Goal: Task Accomplishment & Management: Manage account settings

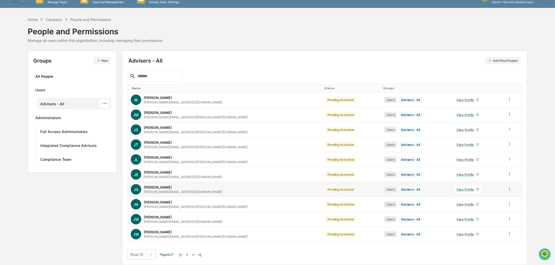
click at [456, 189] on div "View Profile" at bounding box center [466, 189] width 20 height 4
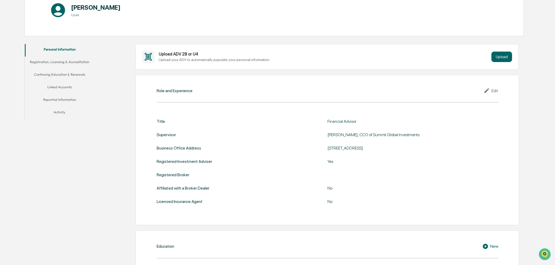
scroll to position [38, 0]
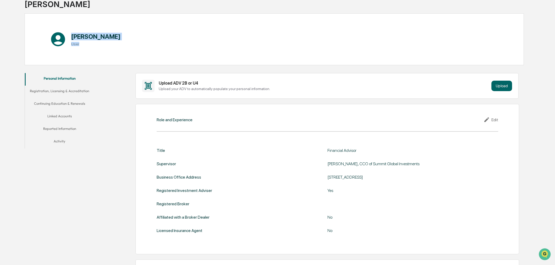
drag, startPoint x: 79, startPoint y: 43, endPoint x: 65, endPoint y: 45, distance: 13.5
click at [65, 45] on div "Jeff Gapinski User" at bounding box center [88, 38] width 76 height 21
click at [80, 45] on h3 "User" at bounding box center [95, 44] width 49 height 4
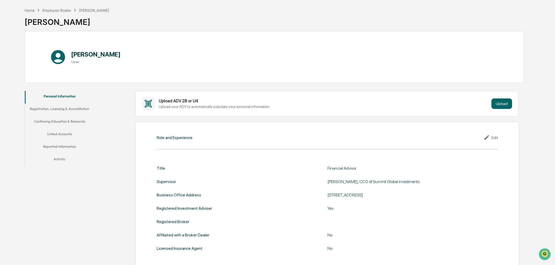
scroll to position [0, 0]
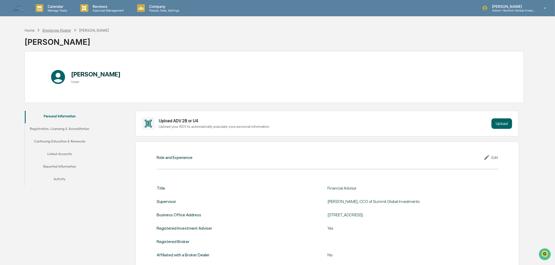
click at [60, 30] on div "Employee Roster" at bounding box center [56, 30] width 29 height 4
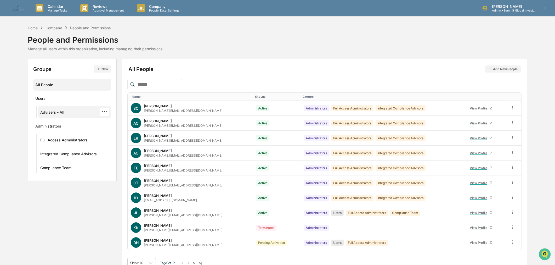
click at [64, 111] on div "Advisers - All ···" at bounding box center [74, 111] width 69 height 9
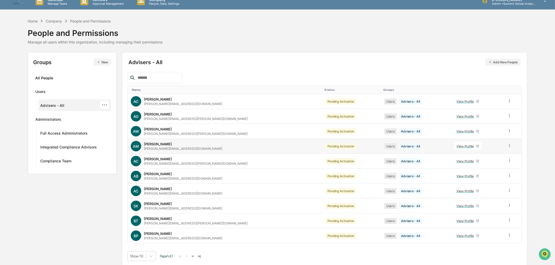
scroll to position [9, 0]
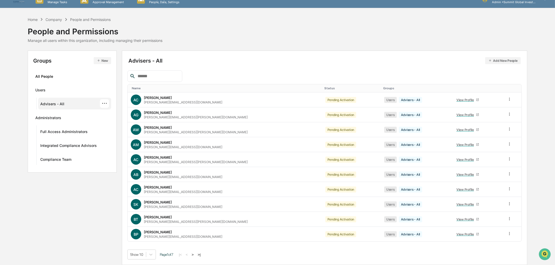
click at [195, 255] on button ">" at bounding box center [192, 254] width 5 height 4
click at [196, 255] on button ">" at bounding box center [193, 254] width 5 height 4
click at [190, 254] on button "<" at bounding box center [187, 254] width 5 height 4
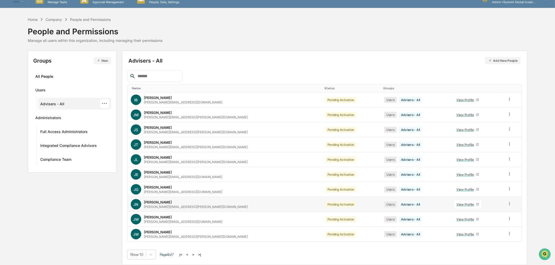
click at [456, 202] on div "View Profile" at bounding box center [466, 204] width 20 height 4
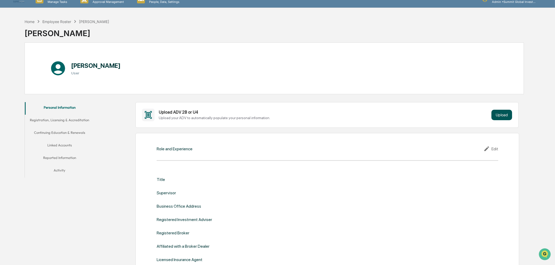
click at [501, 116] on button "Upload" at bounding box center [501, 115] width 21 height 10
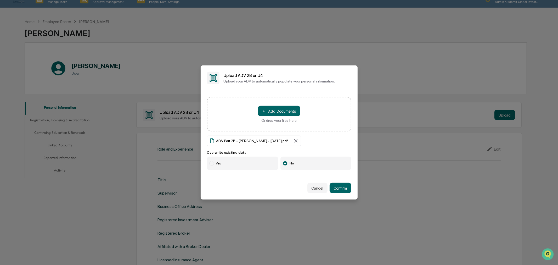
click at [237, 163] on label "Yes" at bounding box center [243, 163] width 72 height 14
click at [340, 188] on button "Confirm" at bounding box center [340, 187] width 22 height 10
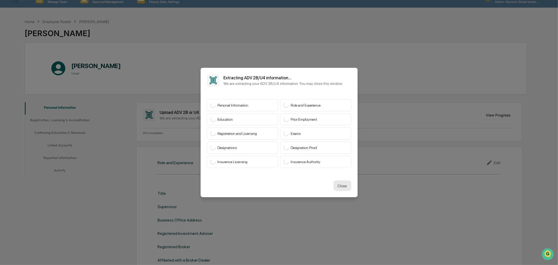
click at [340, 182] on button "Close" at bounding box center [342, 185] width 18 height 10
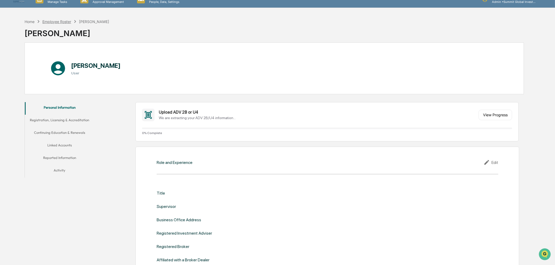
click at [55, 19] on div "Employee Roster" at bounding box center [56, 21] width 29 height 4
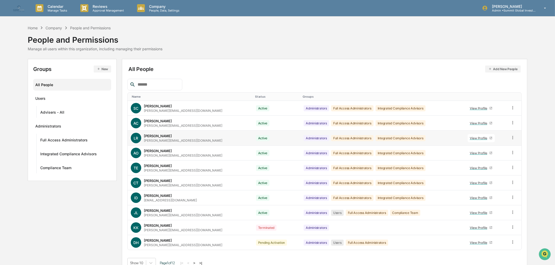
scroll to position [9, 0]
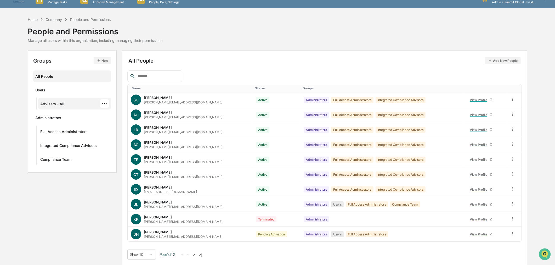
click at [58, 104] on div "Advisers - All" at bounding box center [52, 104] width 24 height 6
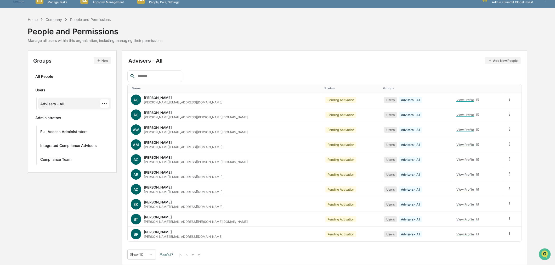
click at [195, 254] on button ">" at bounding box center [192, 254] width 5 height 4
click at [196, 254] on button ">" at bounding box center [193, 254] width 5 height 4
click at [456, 218] on div "View Profile" at bounding box center [466, 219] width 20 height 4
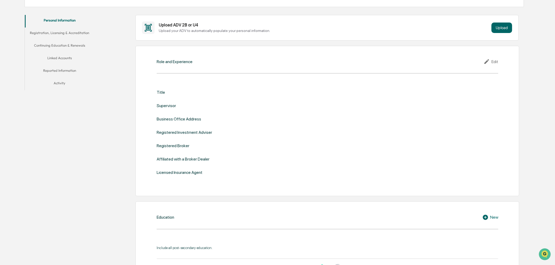
scroll to position [9, 0]
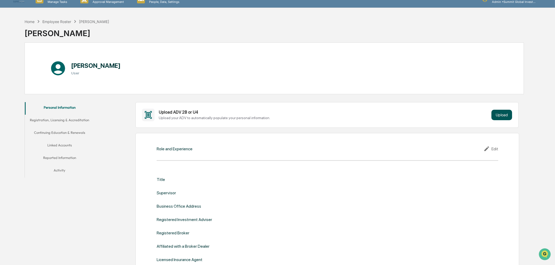
click at [502, 112] on button "Upload" at bounding box center [501, 115] width 21 height 10
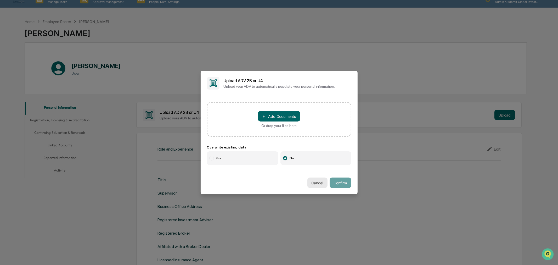
click at [311, 181] on button "Cancel" at bounding box center [317, 182] width 20 height 10
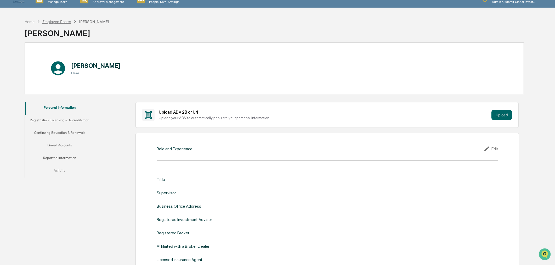
click at [59, 20] on div "Employee Roster" at bounding box center [56, 21] width 29 height 4
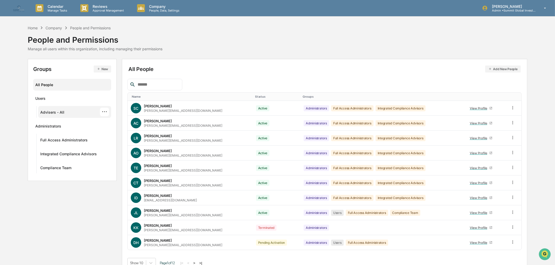
click at [59, 112] on div "Advisers - All" at bounding box center [52, 113] width 24 height 6
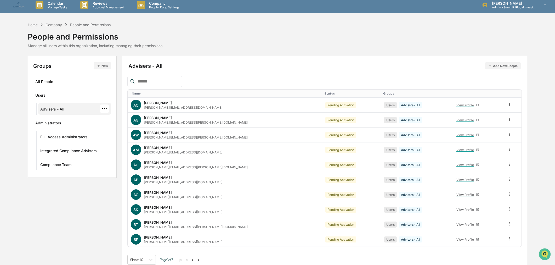
scroll to position [9, 0]
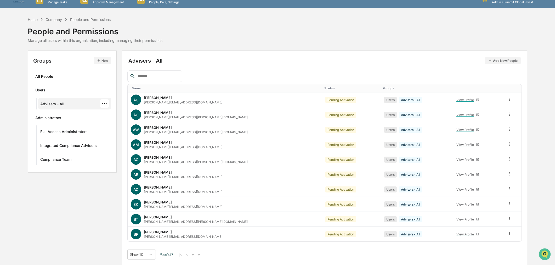
click at [195, 254] on button ">" at bounding box center [192, 254] width 5 height 4
click at [195, 254] on button ">" at bounding box center [193, 254] width 5 height 4
click at [456, 232] on div "View Profile" at bounding box center [466, 234] width 20 height 4
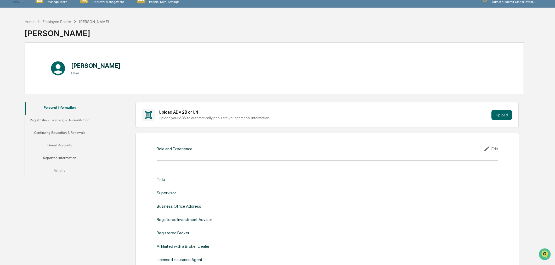
scroll to position [38, 0]
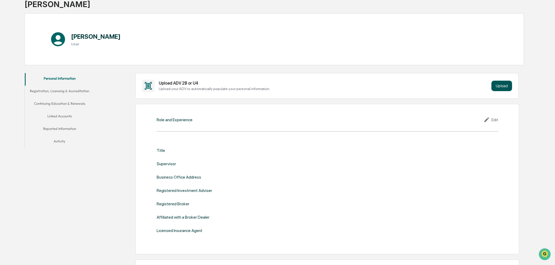
click at [505, 84] on button "Upload" at bounding box center [501, 86] width 21 height 10
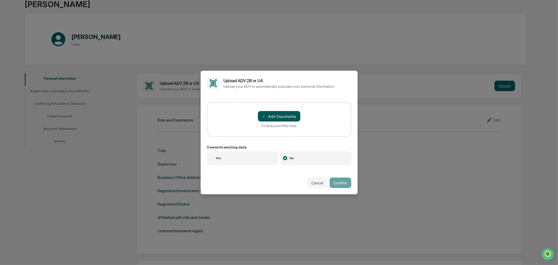
click at [283, 114] on button "＋ Add Documents" at bounding box center [279, 116] width 42 height 10
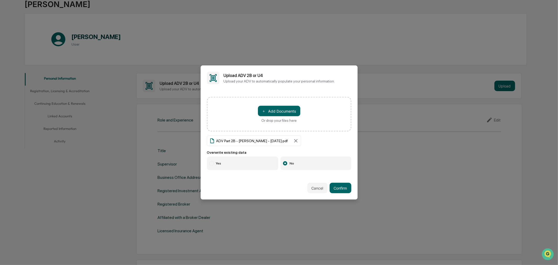
click at [214, 164] on label "Yes" at bounding box center [243, 163] width 72 height 14
click at [339, 188] on button "Confirm" at bounding box center [340, 187] width 22 height 10
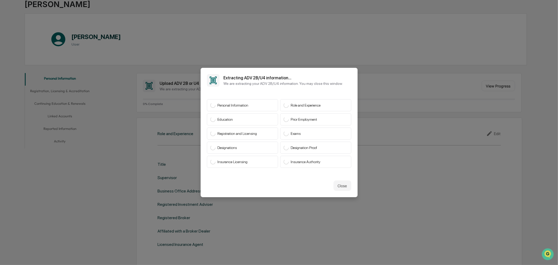
click at [349, 185] on div "Close" at bounding box center [279, 185] width 157 height 23
click at [344, 184] on button "Close" at bounding box center [342, 185] width 18 height 10
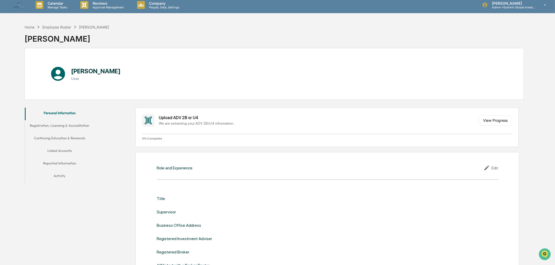
scroll to position [0, 0]
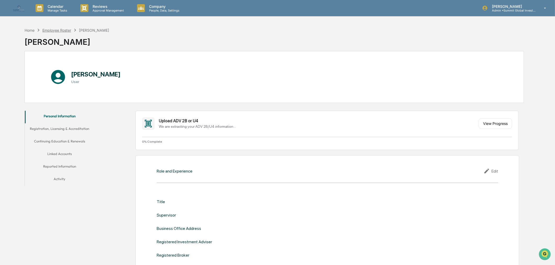
click at [54, 31] on div "Employee Roster" at bounding box center [56, 30] width 29 height 4
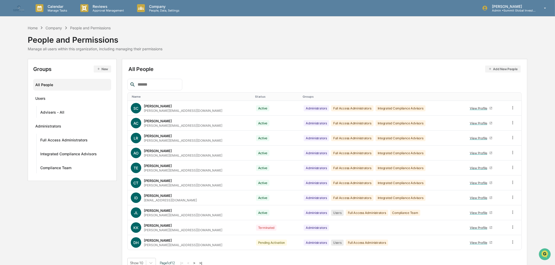
scroll to position [9, 0]
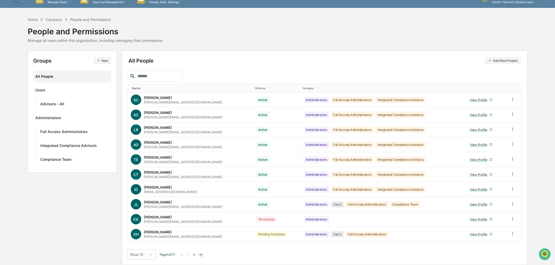
click at [195, 254] on button ">" at bounding box center [194, 254] width 5 height 4
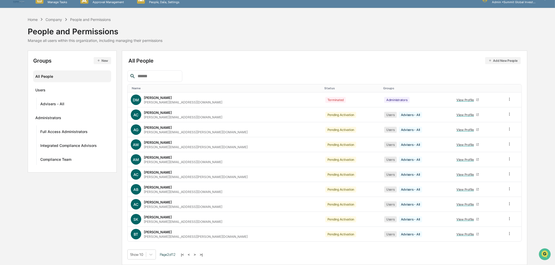
click at [195, 254] on button ">" at bounding box center [194, 254] width 5 height 4
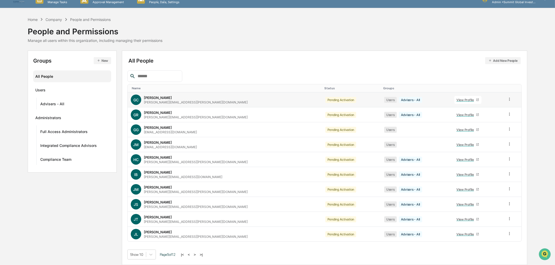
click at [456, 100] on div "View Profile" at bounding box center [466, 100] width 20 height 4
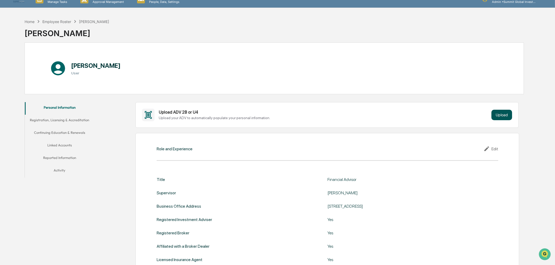
click at [499, 112] on button "Upload" at bounding box center [501, 115] width 21 height 10
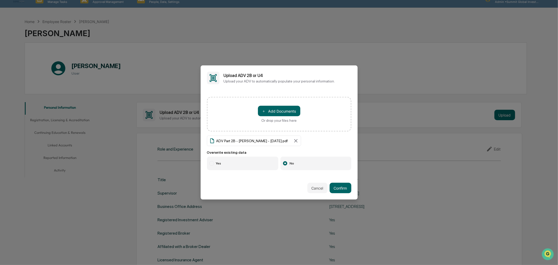
click at [227, 158] on label "Yes" at bounding box center [243, 163] width 72 height 14
click at [333, 183] on button "Confirm" at bounding box center [340, 187] width 22 height 10
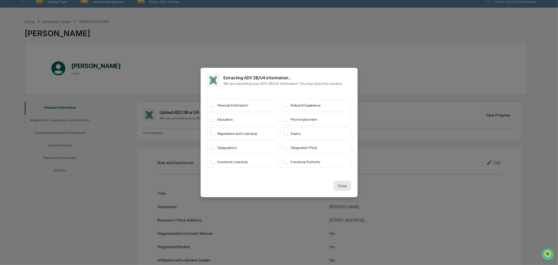
click at [341, 184] on button "Close" at bounding box center [342, 185] width 18 height 10
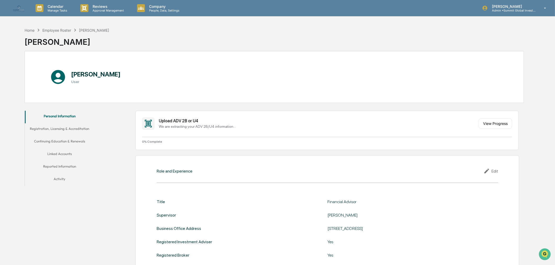
click at [56, 25] on div "Home Employee Roster Greg Caldwell Greg Caldwell" at bounding box center [67, 38] width 85 height 26
click at [56, 32] on div "Employee Roster" at bounding box center [56, 30] width 29 height 4
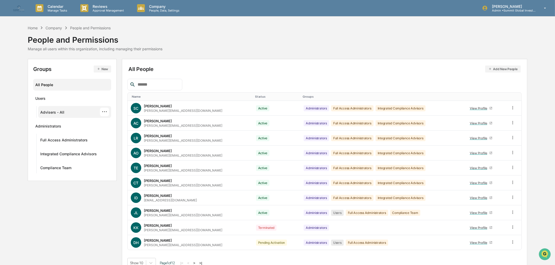
click at [58, 111] on div "Advisers - All" at bounding box center [52, 113] width 24 height 6
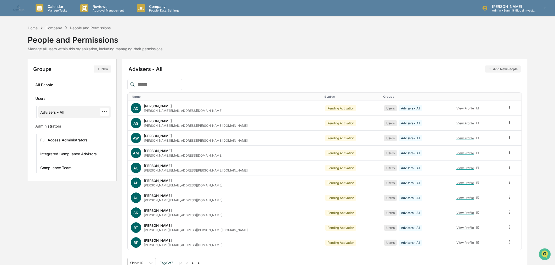
click at [107, 111] on div "···" at bounding box center [104, 111] width 9 height 9
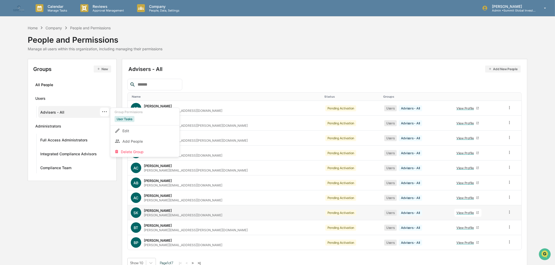
scroll to position [9, 0]
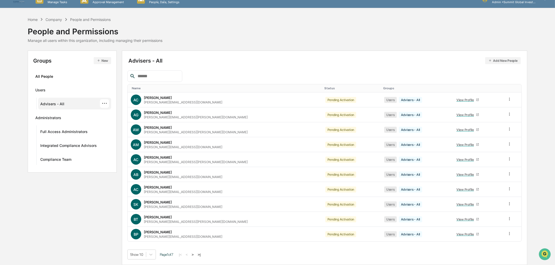
click at [194, 254] on button ">" at bounding box center [192, 254] width 5 height 4
click at [194, 254] on button ">" at bounding box center [193, 254] width 5 height 4
click at [189, 253] on button "<" at bounding box center [187, 254] width 5 height 4
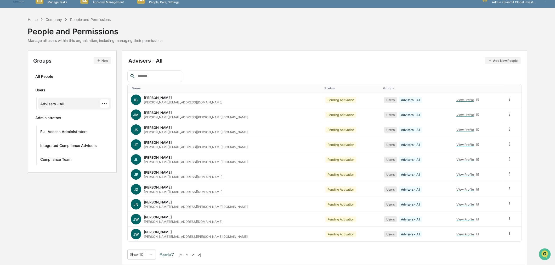
click at [190, 253] on button "<" at bounding box center [187, 254] width 5 height 4
click at [194, 253] on button ">" at bounding box center [193, 254] width 5 height 4
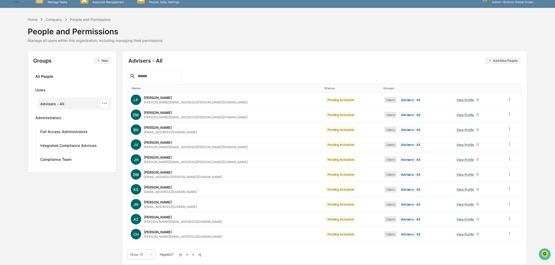
scroll to position [0, 0]
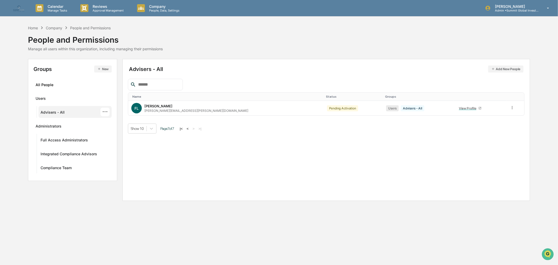
click at [190, 128] on button "<" at bounding box center [187, 128] width 5 height 4
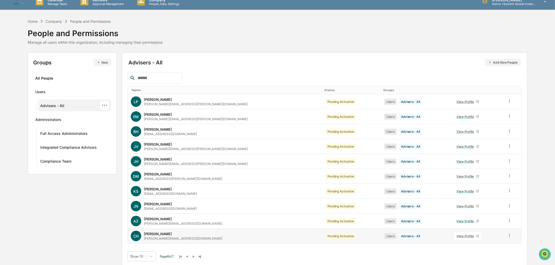
scroll to position [9, 0]
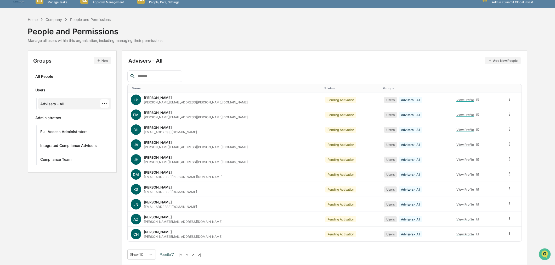
click at [190, 254] on button "<" at bounding box center [187, 254] width 5 height 4
click at [182, 252] on button "|<" at bounding box center [181, 254] width 6 height 4
click at [194, 255] on button ">" at bounding box center [192, 254] width 5 height 4
click at [150, 256] on body "Calendar Manage Tasks Reviews Approval Management Company People, Data, Setting…" at bounding box center [277, 128] width 555 height 273
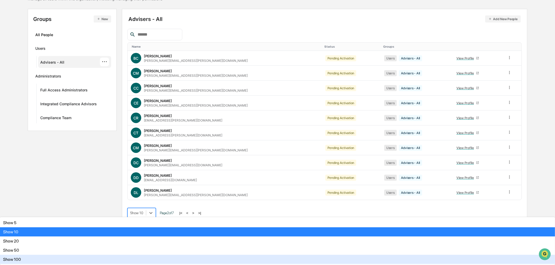
click at [147, 257] on div "Show 100" at bounding box center [277, 258] width 555 height 9
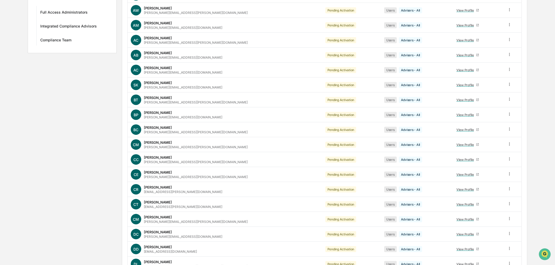
scroll to position [108, 0]
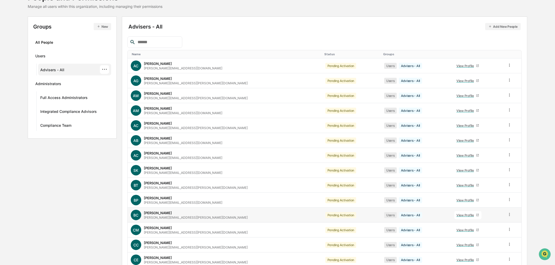
scroll to position [0, 0]
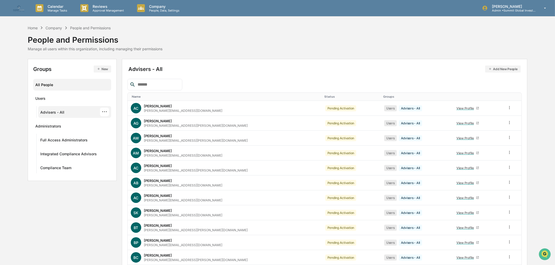
click at [61, 83] on div "All People" at bounding box center [72, 84] width 74 height 9
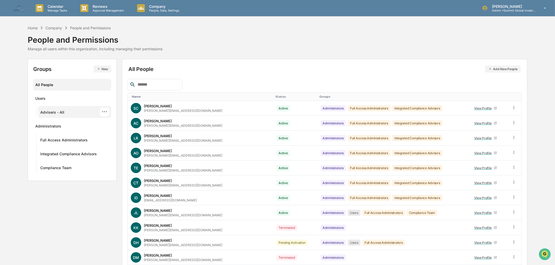
click at [55, 110] on div "Advisers - All" at bounding box center [52, 113] width 24 height 6
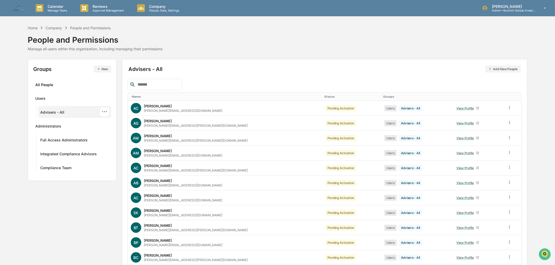
click at [505, 70] on button "Add New People" at bounding box center [503, 68] width 36 height 7
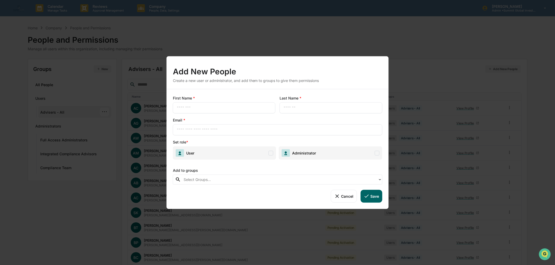
click at [348, 197] on button "Cancel" at bounding box center [344, 196] width 26 height 13
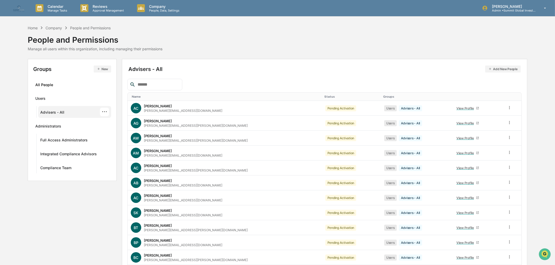
click at [106, 111] on div "···" at bounding box center [104, 111] width 9 height 9
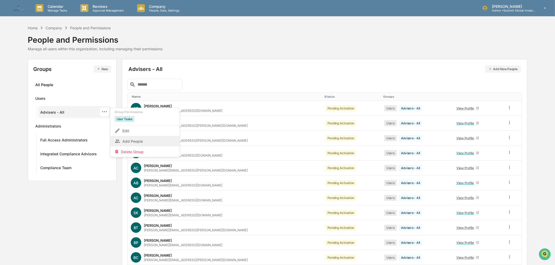
click at [131, 142] on div "Add People" at bounding box center [144, 141] width 61 height 6
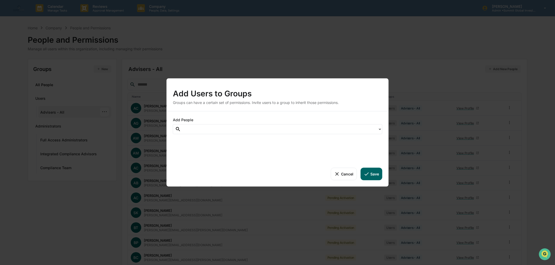
click at [193, 129] on div at bounding box center [280, 129] width 192 height 6
type input "*****"
click at [370, 174] on button "Save" at bounding box center [371, 173] width 22 height 13
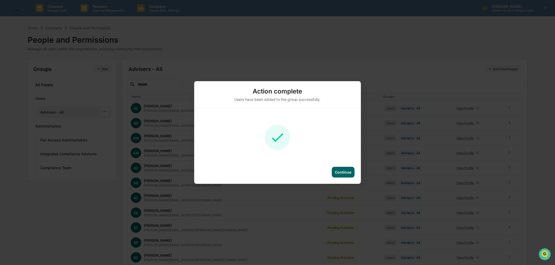
click at [341, 171] on div "Continue" at bounding box center [343, 172] width 16 height 4
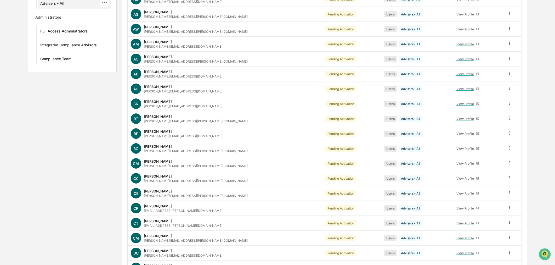
scroll to position [58, 0]
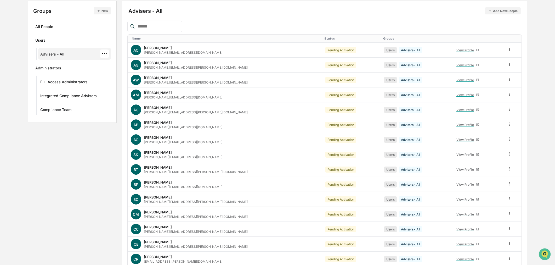
click at [106, 53] on div "···" at bounding box center [104, 53] width 9 height 9
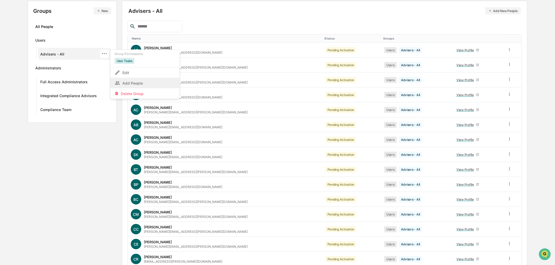
click at [125, 81] on div "Add People" at bounding box center [144, 83] width 61 height 6
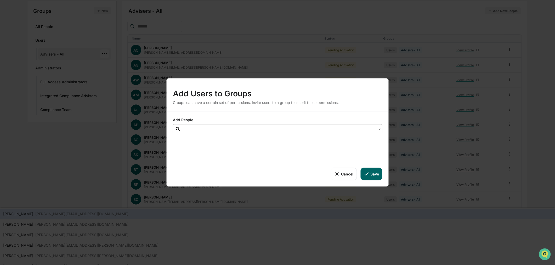
click at [238, 130] on div at bounding box center [280, 129] width 192 height 6
type input "**********"
click at [344, 173] on button "Cancel" at bounding box center [344, 173] width 26 height 13
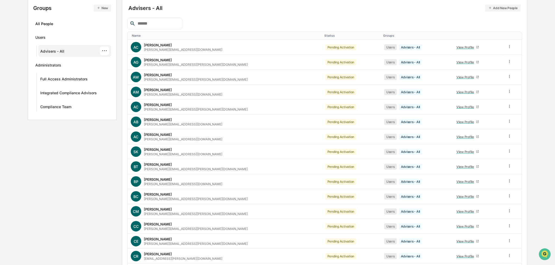
scroll to position [29, 0]
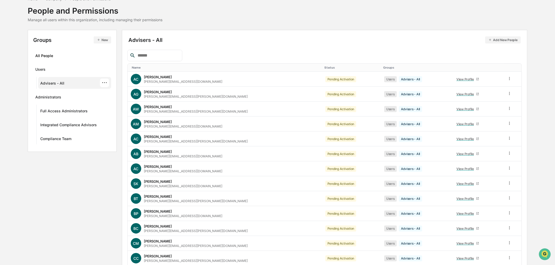
click at [156, 56] on input "text" at bounding box center [157, 55] width 44 height 7
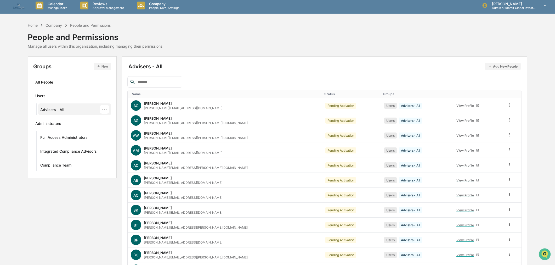
scroll to position [0, 0]
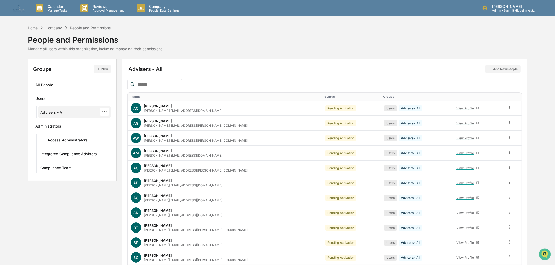
click at [109, 112] on div "···" at bounding box center [104, 111] width 9 height 9
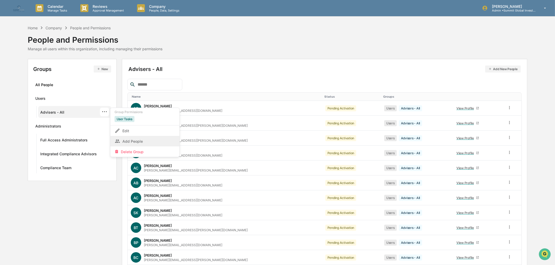
click at [125, 141] on div "Add People" at bounding box center [144, 141] width 61 height 6
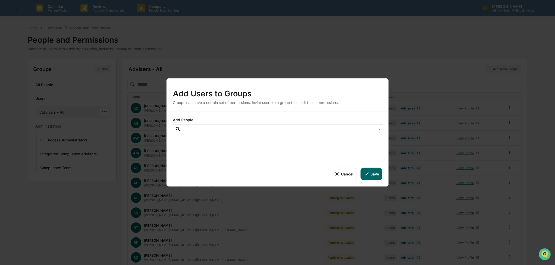
click at [226, 129] on div at bounding box center [280, 129] width 192 height 6
type input "*****"
click at [371, 171] on button "Save" at bounding box center [371, 173] width 22 height 13
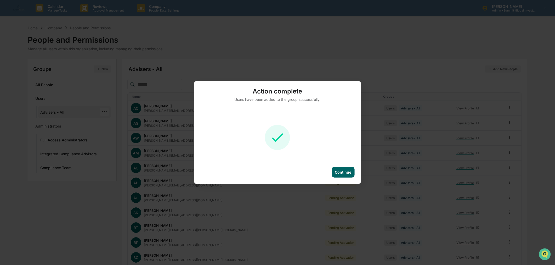
click at [342, 171] on div "Continue" at bounding box center [343, 172] width 16 height 4
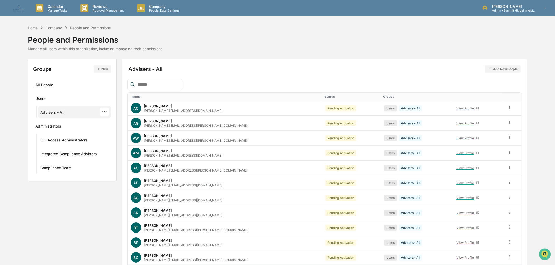
click at [105, 110] on div "···" at bounding box center [104, 111] width 9 height 9
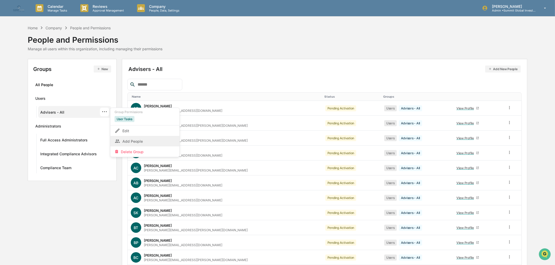
click at [133, 140] on div "Add People" at bounding box center [144, 141] width 61 height 6
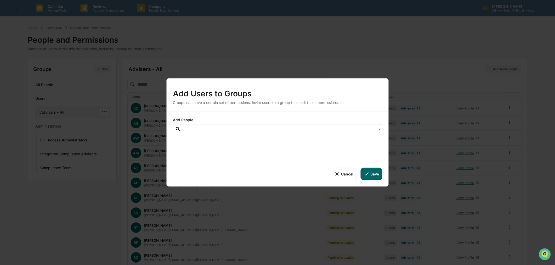
click at [236, 126] on div at bounding box center [280, 129] width 192 height 6
type input "*"
click at [361, 106] on div "Add Users to Groups Groups can have a certain set of permissions. Invite users …" at bounding box center [278, 94] width 222 height 33
click at [345, 176] on button "Cancel" at bounding box center [344, 173] width 26 height 13
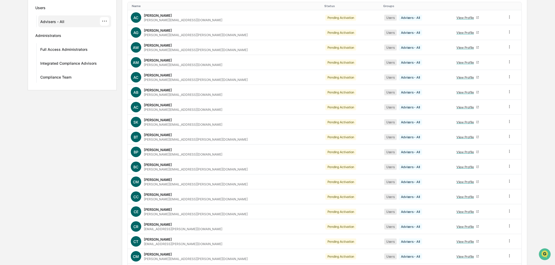
scroll to position [87, 0]
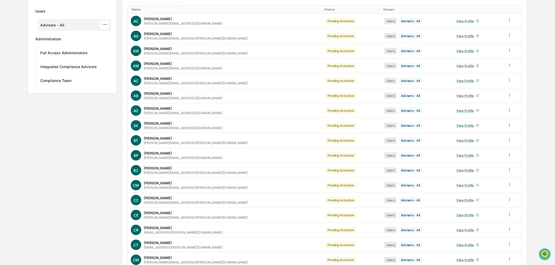
click at [104, 23] on div "···" at bounding box center [104, 24] width 9 height 9
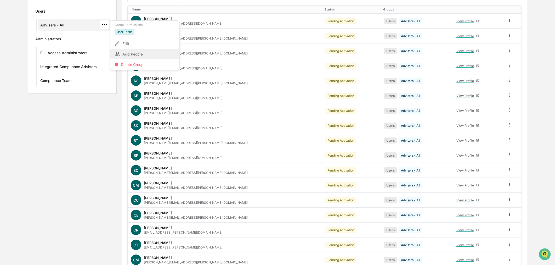
click at [121, 49] on div "Add People" at bounding box center [144, 54] width 69 height 10
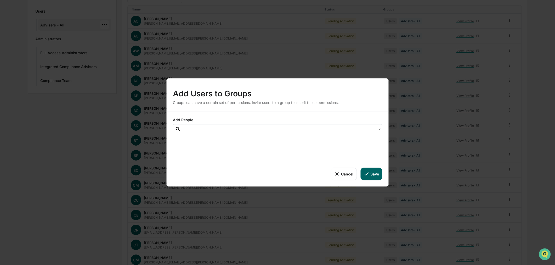
click at [252, 129] on div at bounding box center [280, 129] width 192 height 6
type input "*"
click at [100, 144] on div "Add Users to Groups Groups can have a certain set of permissions. Invite users …" at bounding box center [277, 132] width 555 height 265
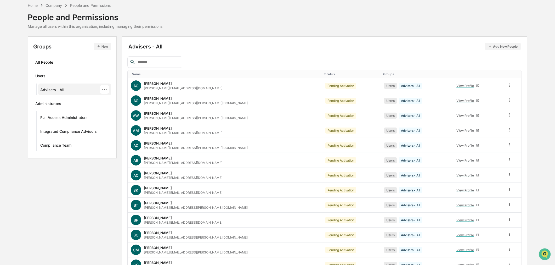
scroll to position [0, 0]
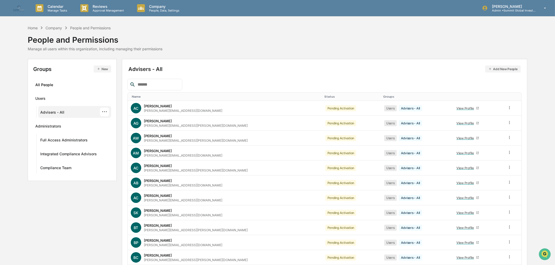
click at [151, 96] on div "Name" at bounding box center [226, 97] width 188 height 4
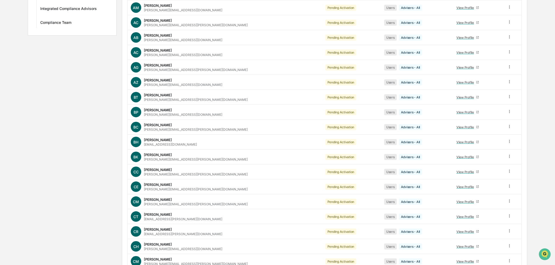
scroll to position [87, 0]
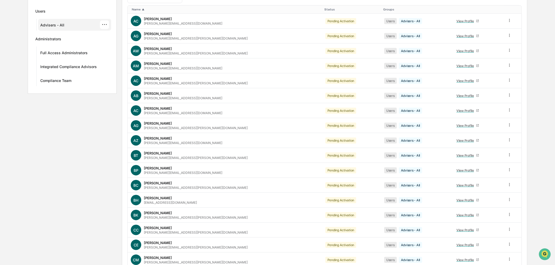
click at [101, 26] on div "···" at bounding box center [104, 24] width 9 height 9
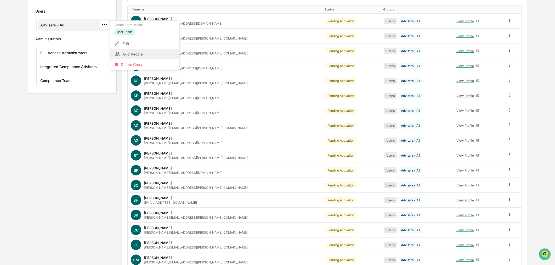
click at [129, 51] on div "Add People" at bounding box center [144, 54] width 61 height 6
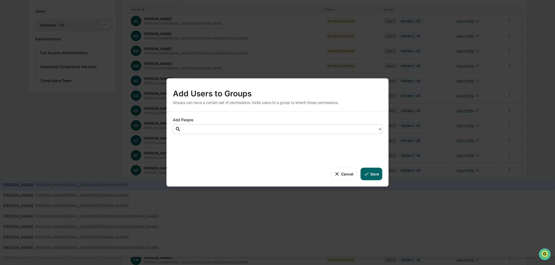
click at [229, 127] on div at bounding box center [280, 129] width 192 height 6
type input "***"
click at [375, 173] on button "Save" at bounding box center [371, 173] width 22 height 13
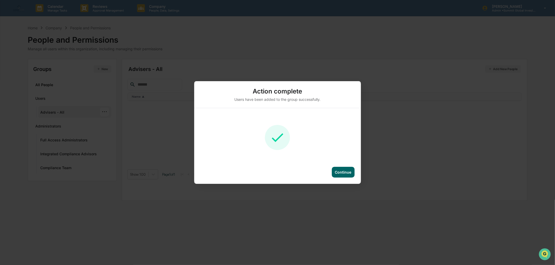
scroll to position [0, 0]
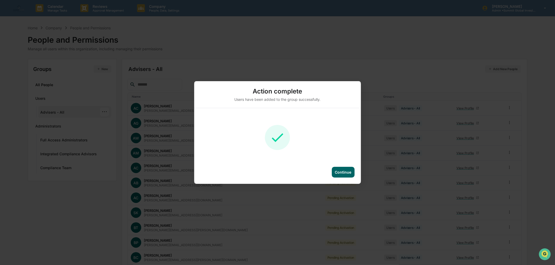
click at [338, 170] on div "Continue" at bounding box center [343, 172] width 16 height 4
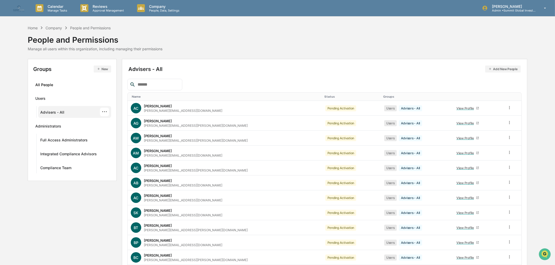
click at [102, 111] on div "···" at bounding box center [104, 111] width 9 height 9
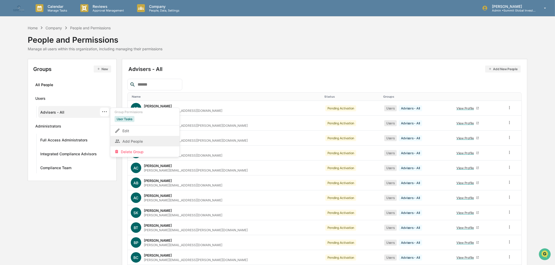
click at [134, 140] on div "Add People" at bounding box center [144, 141] width 61 height 6
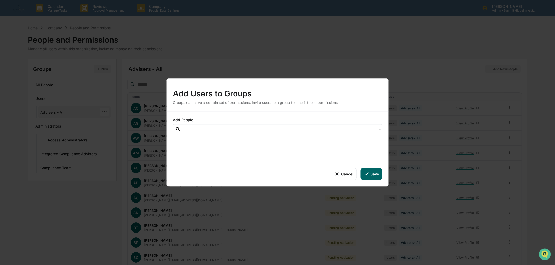
click at [201, 128] on div at bounding box center [280, 129] width 192 height 6
type input "***"
click at [375, 174] on button "Save" at bounding box center [371, 173] width 22 height 13
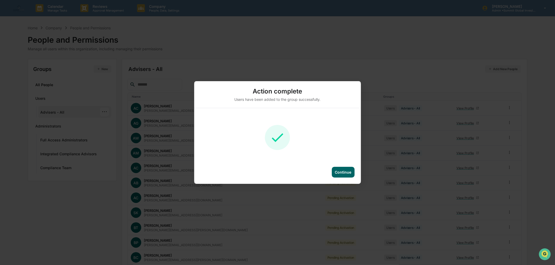
click at [344, 173] on div "Continue" at bounding box center [343, 172] width 16 height 4
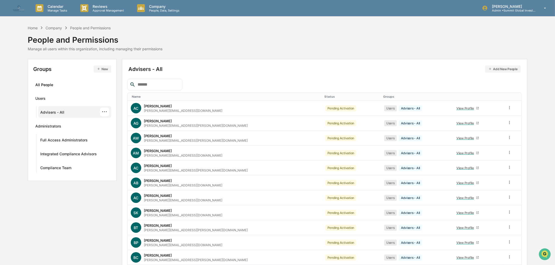
click at [161, 97] on div "Name" at bounding box center [226, 97] width 188 height 4
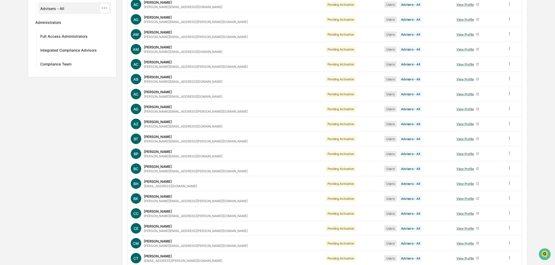
scroll to position [101, 0]
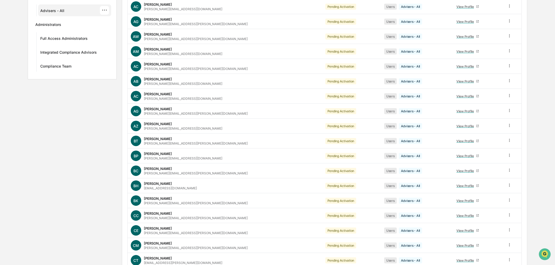
click at [104, 10] on div "···" at bounding box center [104, 10] width 9 height 9
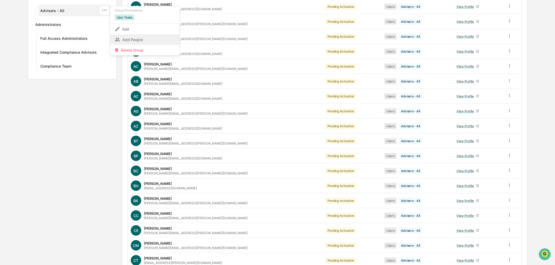
click at [130, 38] on div "Add People" at bounding box center [144, 39] width 61 height 6
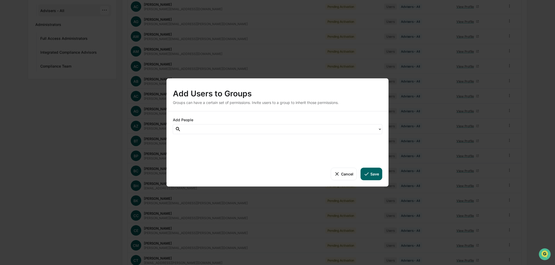
click at [252, 127] on div at bounding box center [280, 129] width 192 height 6
type input "*"
type input "****"
click at [237, 125] on div "Lindsay Nelson" at bounding box center [277, 129] width 193 height 8
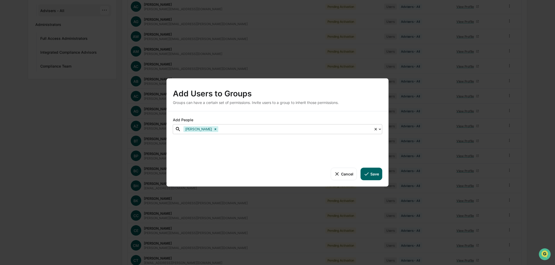
click at [236, 129] on div at bounding box center [295, 129] width 152 height 6
type input "***"
click at [268, 130] on div at bounding box center [313, 129] width 116 height 6
click at [268, 126] on div at bounding box center [313, 129] width 116 height 6
type input "*****"
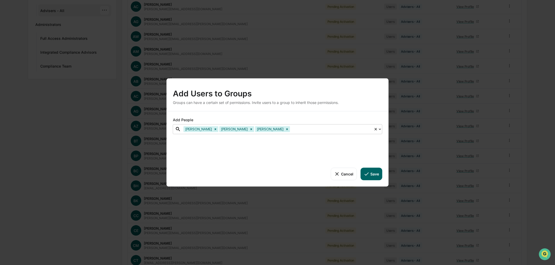
click at [291, 129] on div at bounding box center [331, 129] width 80 height 6
click at [291, 128] on div at bounding box center [331, 129] width 80 height 6
type input "***"
click at [327, 128] on div at bounding box center [349, 129] width 44 height 6
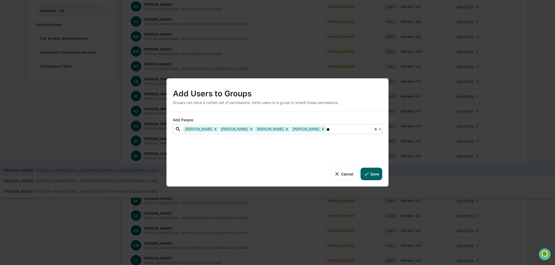
type input "***"
click at [363, 131] on div at bounding box center [367, 129] width 8 height 6
click at [363, 129] on div at bounding box center [367, 129] width 8 height 6
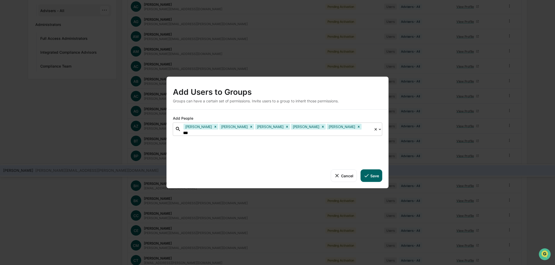
type input "****"
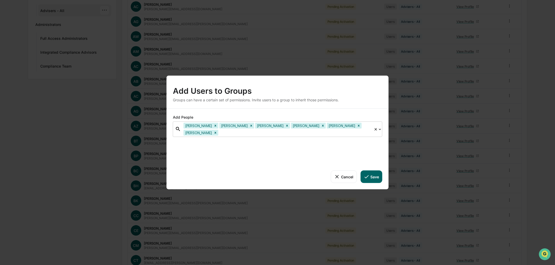
click at [224, 131] on div at bounding box center [295, 132] width 152 height 6
click at [219, 131] on div at bounding box center [295, 132] width 152 height 6
type input "***"
click at [255, 132] on div at bounding box center [313, 132] width 116 height 6
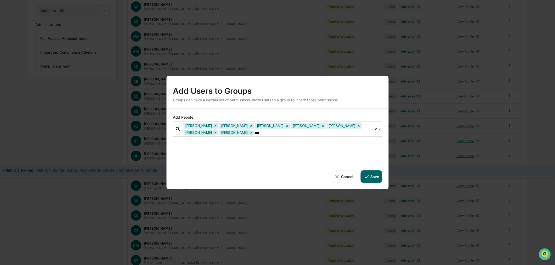
type input "****"
click at [158, 167] on div "paul.paxton@sgipw.com" at bounding box center [96, 170] width 123 height 6
click at [291, 133] on div at bounding box center [331, 132] width 80 height 6
type input "***"
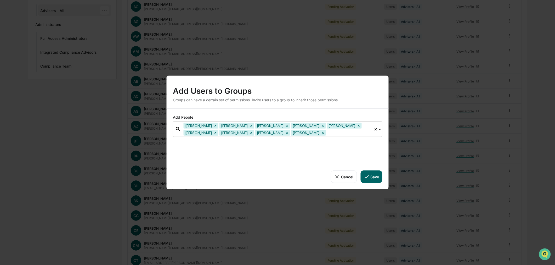
click at [327, 132] on div at bounding box center [349, 132] width 44 height 6
type input "***"
click at [363, 134] on div at bounding box center [367, 132] width 8 height 6
click at [363, 133] on div at bounding box center [367, 132] width 8 height 6
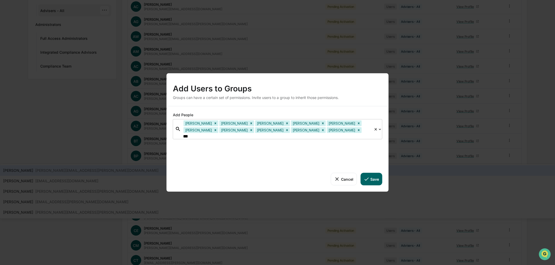
type input "****"
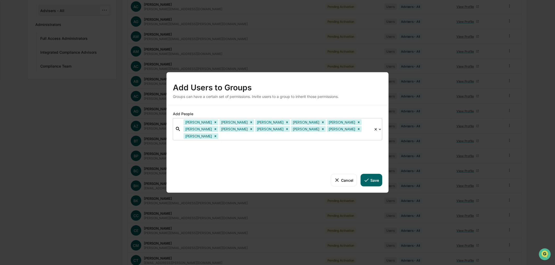
click at [343, 133] on div at bounding box center [295, 136] width 152 height 6
type input "******"
click at [256, 133] on input "text" at bounding box center [255, 135] width 1 height 5
type input "****"
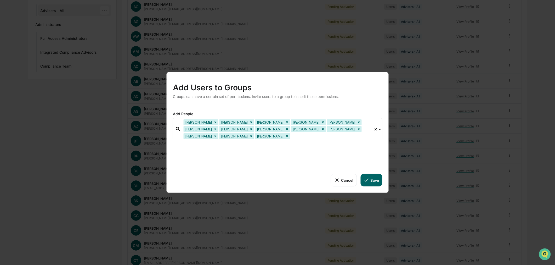
click at [291, 137] on div at bounding box center [331, 136] width 80 height 6
type input "*****"
click at [327, 136] on div at bounding box center [349, 136] width 44 height 6
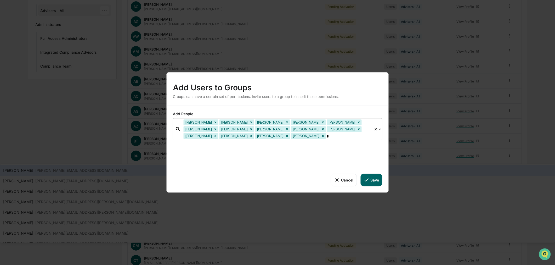
type input "**"
click at [363, 134] on div at bounding box center [367, 136] width 8 height 6
click at [363, 137] on div at bounding box center [367, 136] width 8 height 6
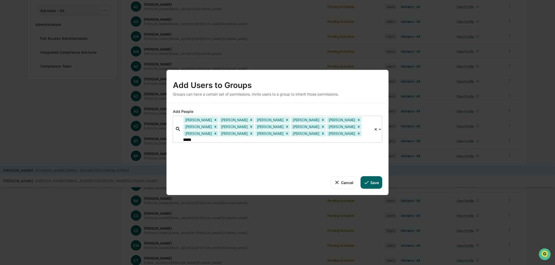
type input "******"
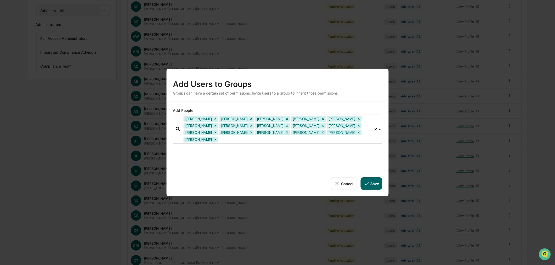
click at [305, 136] on div at bounding box center [295, 139] width 152 height 6
type input "***"
click at [345, 136] on div at bounding box center [313, 139] width 116 height 6
click at [341, 136] on div at bounding box center [313, 139] width 116 height 6
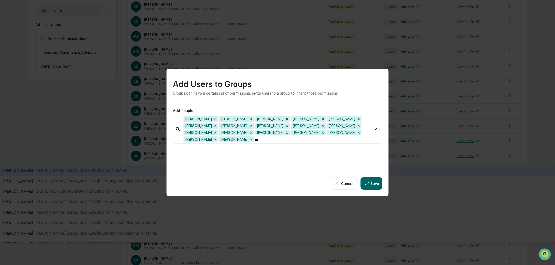
type input "***"
click at [357, 136] on div at bounding box center [331, 139] width 80 height 6
type input "****"
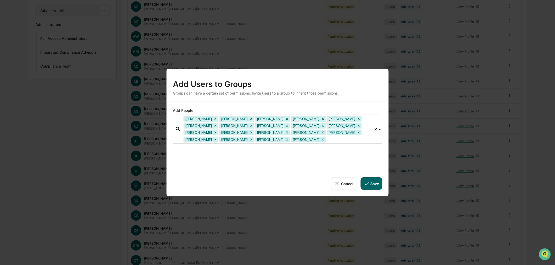
click at [327, 138] on div at bounding box center [349, 139] width 44 height 6
click at [327, 139] on div at bounding box center [349, 139] width 44 height 6
type input "***"
click at [363, 141] on div at bounding box center [367, 139] width 8 height 6
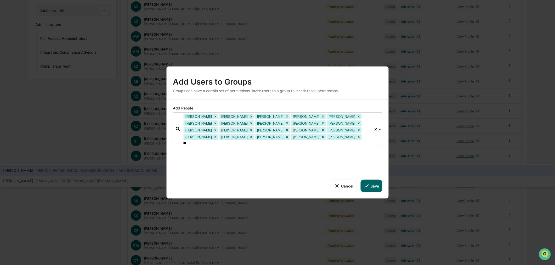
type input "*"
type input "***"
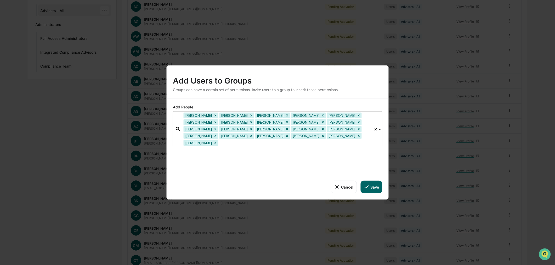
click at [277, 140] on div at bounding box center [295, 143] width 152 height 6
type input "****"
click at [316, 140] on div at bounding box center [313, 143] width 116 height 6
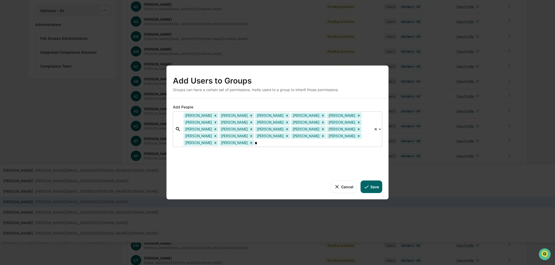
type input "**"
click at [350, 140] on div at bounding box center [331, 143] width 80 height 6
type input "**"
click at [367, 140] on div at bounding box center [349, 143] width 44 height 6
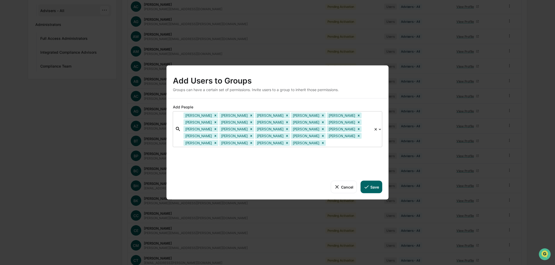
click at [367, 140] on div at bounding box center [349, 143] width 44 height 6
type input "****"
click at [363, 142] on div at bounding box center [367, 143] width 8 height 6
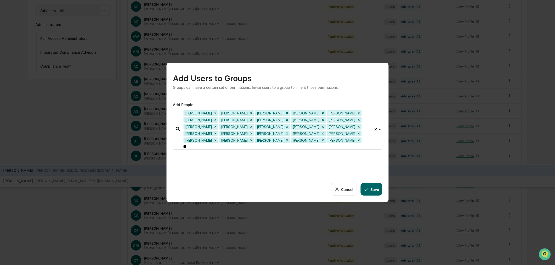
type input "***"
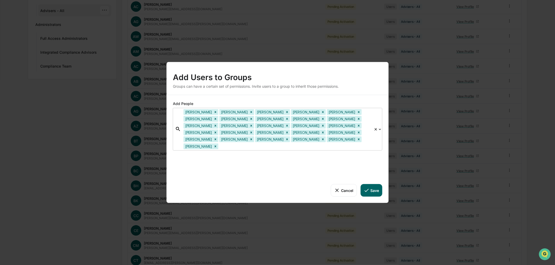
click at [282, 143] on div at bounding box center [295, 146] width 152 height 6
type input "***"
click at [282, 143] on div at bounding box center [313, 146] width 116 height 6
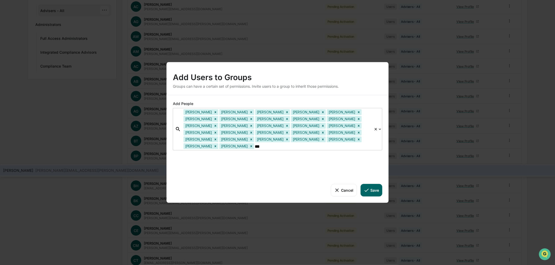
type input "****"
click at [317, 143] on div at bounding box center [331, 146] width 80 height 6
type input "***"
click at [354, 146] on div "Lindsay Nelson Louis Stradling Marlow Felton Marlys Nash Michael Bloomer Michae…" at bounding box center [277, 129] width 193 height 42
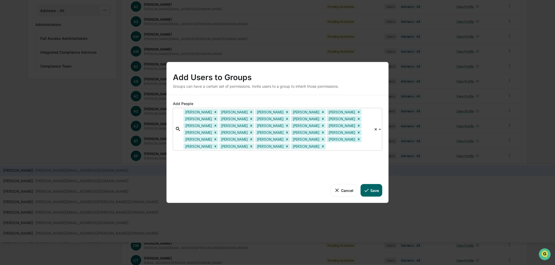
click at [354, 146] on div "Lindsay Nelson Louis Stradling Marlow Felton Marlys Nash Michael Bloomer Michae…" at bounding box center [277, 129] width 193 height 42
type input "***"
click at [363, 145] on div at bounding box center [367, 146] width 8 height 6
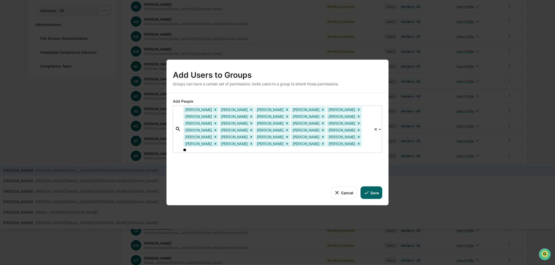
type input "***"
click at [158, 177] on div "wesley.mcgehee@sgifn.com" at bounding box center [96, 180] width 123 height 6
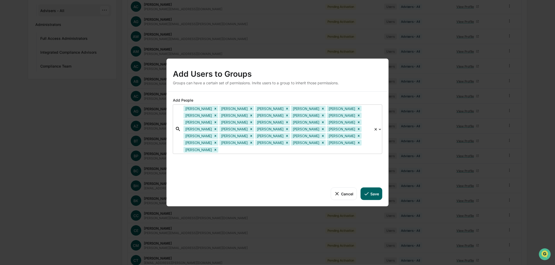
click at [270, 148] on div at bounding box center [295, 149] width 152 height 6
click at [270, 147] on div at bounding box center [295, 149] width 152 height 6
type input "***"
click at [373, 187] on button "Save" at bounding box center [371, 193] width 22 height 13
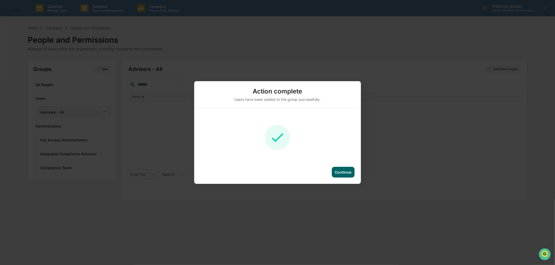
scroll to position [0, 0]
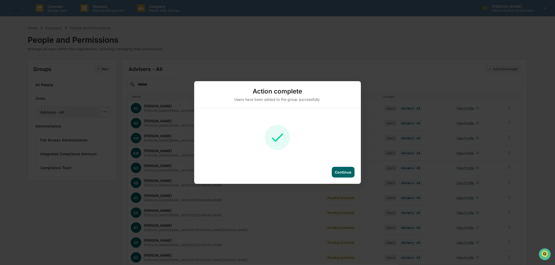
click at [336, 175] on div "Continue" at bounding box center [342, 172] width 23 height 11
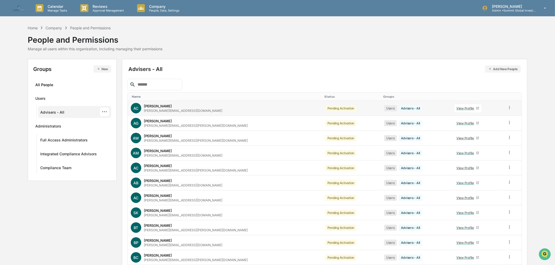
click at [325, 110] on div "Pending Activation" at bounding box center [340, 108] width 31 height 6
click at [105, 4] on p "Reviews" at bounding box center [107, 6] width 38 height 4
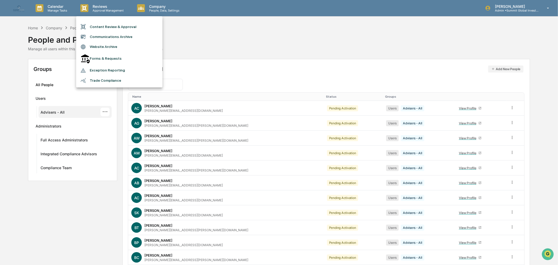
click at [103, 30] on li "Content Review & Approval" at bounding box center [119, 27] width 86 height 10
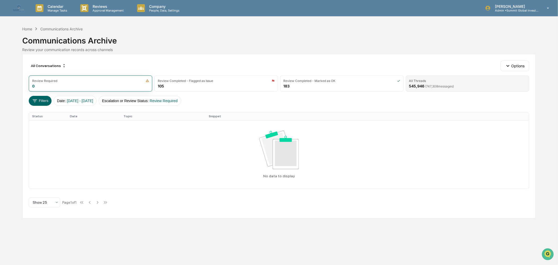
click at [448, 88] on div "All Threads 545,946 ( 747,308 messages)" at bounding box center [466, 83] width 123 height 16
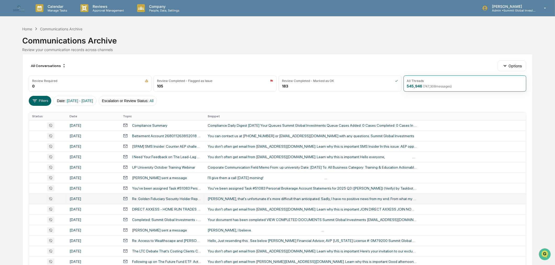
click at [247, 199] on div "Ryan, Ah, that's unfortunate it's more difficult than anticipated. Sadly, I hav…" at bounding box center [312, 198] width 209 height 4
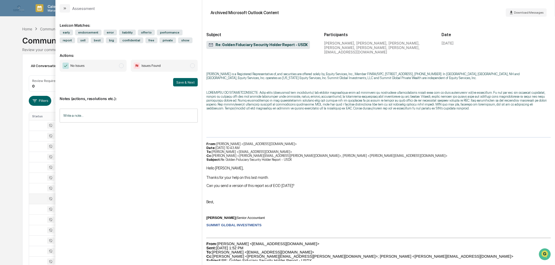
scroll to position [1517, 0]
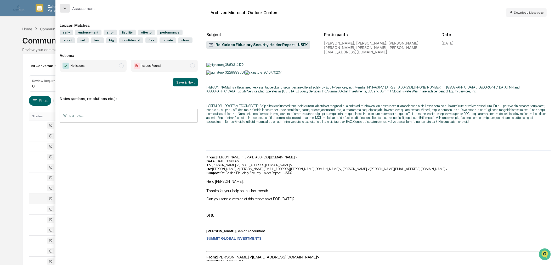
click at [64, 11] on button "modal" at bounding box center [65, 8] width 10 height 8
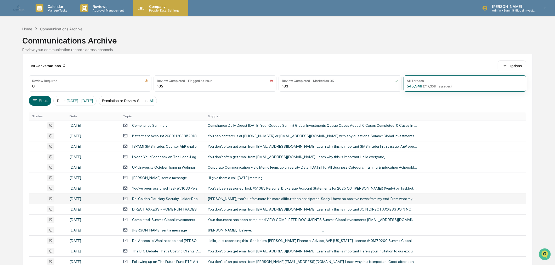
click at [147, 9] on p "People, Data, Settings" at bounding box center [163, 11] width 37 height 4
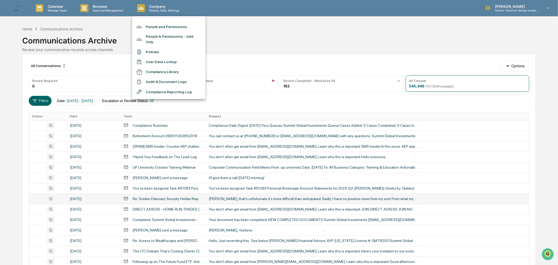
click at [159, 26] on li "People and Permissions" at bounding box center [168, 27] width 73 height 10
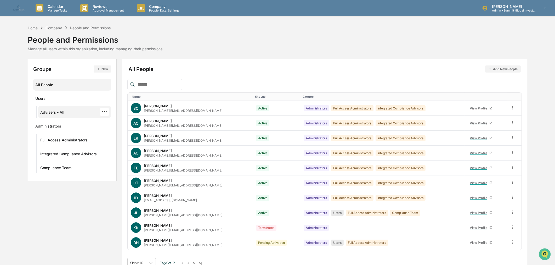
click at [54, 111] on div "Advisers - All" at bounding box center [52, 113] width 24 height 6
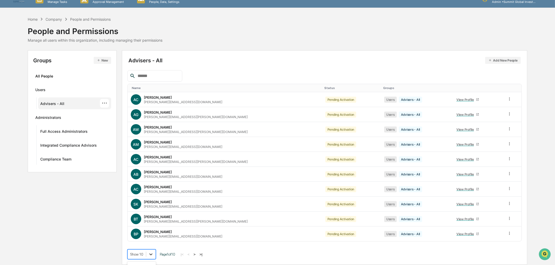
scroll to position [50, 0]
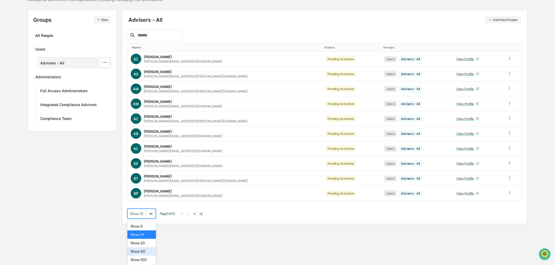
click at [153, 224] on body "Calendar Manage Tasks Reviews Approval Management Company People, Data, Setting…" at bounding box center [277, 87] width 555 height 273
click at [148, 257] on div "Show 100" at bounding box center [141, 259] width 28 height 8
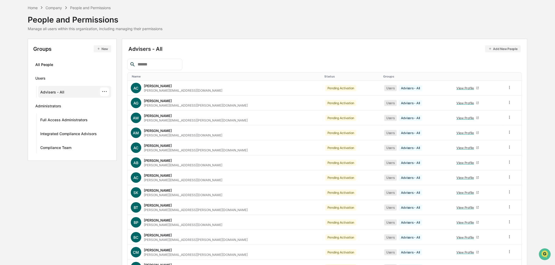
scroll to position [0, 0]
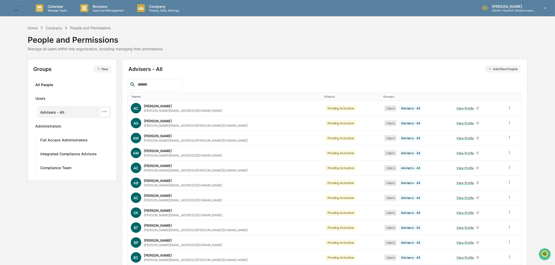
click at [161, 93] on th "Name" at bounding box center [225, 97] width 194 height 8
click at [161, 95] on div "Name" at bounding box center [226, 97] width 188 height 4
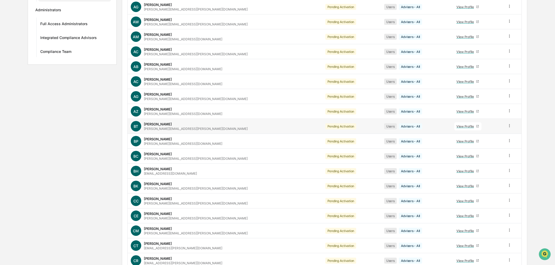
click at [456, 125] on div "View Profile" at bounding box center [466, 126] width 20 height 4
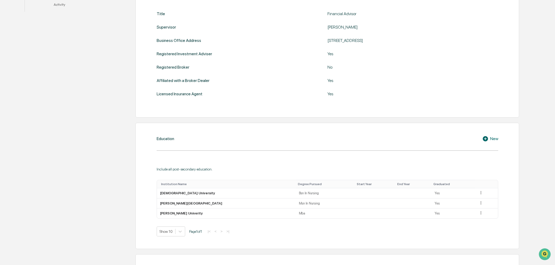
scroll to position [58, 0]
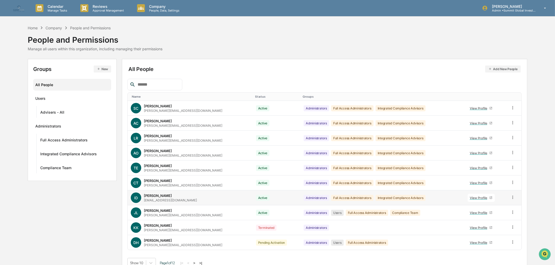
scroll to position [9, 0]
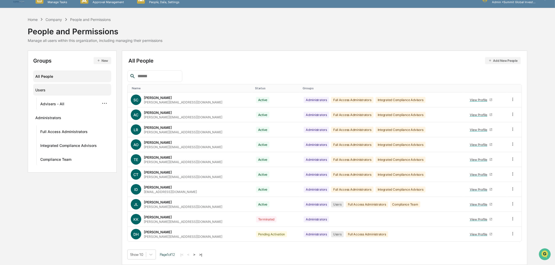
click at [68, 101] on div "Advisers - All ···" at bounding box center [74, 103] width 69 height 9
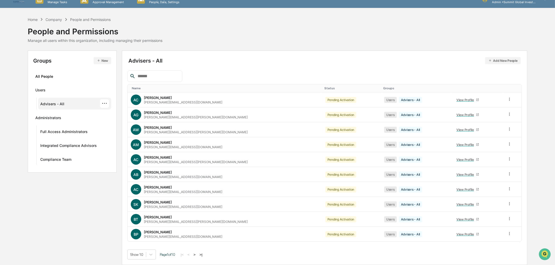
click at [195, 254] on button ">" at bounding box center [194, 254] width 5 height 4
click at [192, 254] on button "<" at bounding box center [189, 254] width 5 height 4
click at [192, 254] on button "<" at bounding box center [188, 254] width 5 height 4
click at [197, 253] on button ">" at bounding box center [194, 254] width 5 height 4
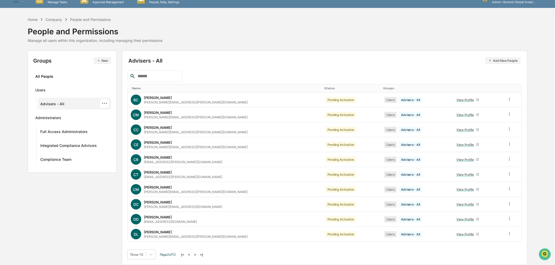
click at [198, 254] on button ">" at bounding box center [194, 254] width 5 height 4
click at [198, 254] on button ">" at bounding box center [195, 254] width 5 height 4
click at [196, 254] on button ">" at bounding box center [194, 254] width 5 height 4
click at [456, 218] on div "View Profile" at bounding box center [466, 219] width 20 height 4
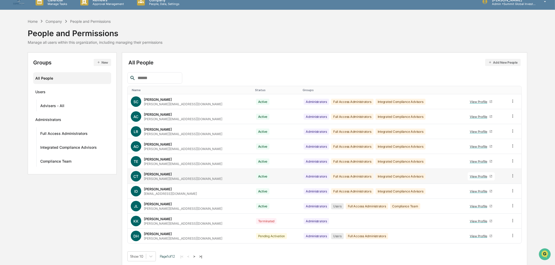
scroll to position [9, 0]
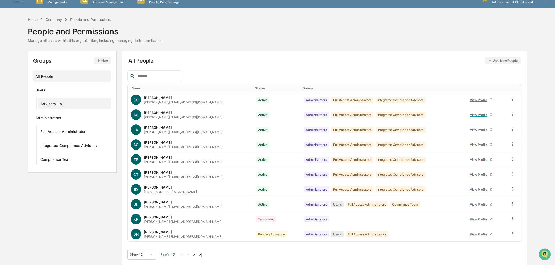
click at [51, 105] on div "Advisers - All" at bounding box center [52, 104] width 24 height 6
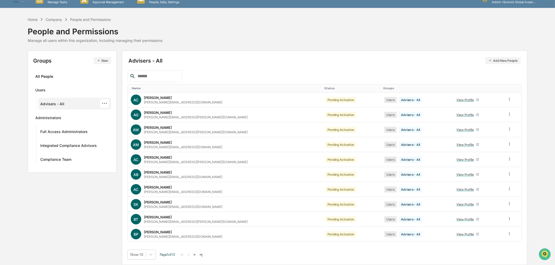
click at [197, 252] on button ">" at bounding box center [194, 254] width 5 height 4
click at [198, 252] on button ">" at bounding box center [194, 254] width 5 height 4
click at [198, 252] on button ">" at bounding box center [195, 254] width 5 height 4
click at [198, 255] on button ">" at bounding box center [194, 254] width 5 height 4
click at [197, 254] on button ">" at bounding box center [194, 254] width 5 height 4
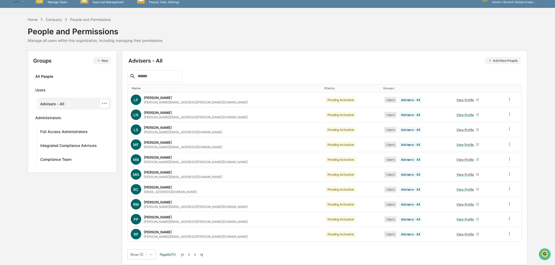
click at [197, 254] on button ">" at bounding box center [194, 254] width 5 height 4
click at [197, 252] on button ">" at bounding box center [194, 254] width 5 height 4
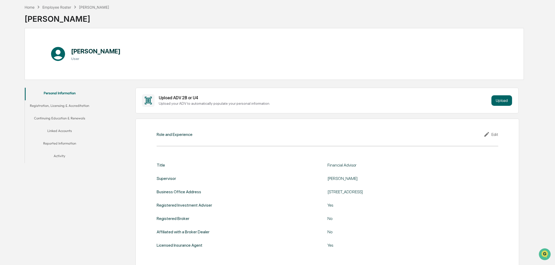
scroll to position [87, 0]
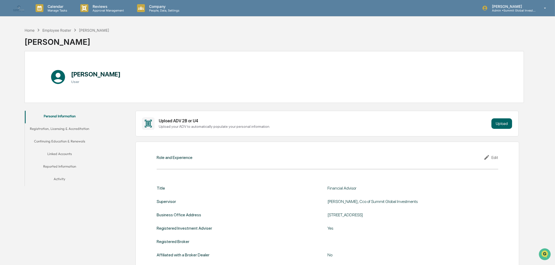
click at [493, 158] on div "Edit" at bounding box center [490, 157] width 15 height 6
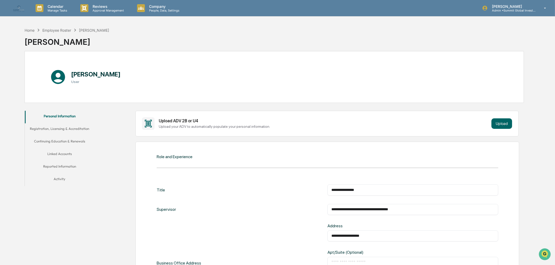
click at [420, 214] on div "**********" at bounding box center [412, 209] width 171 height 11
click at [420, 211] on input "**********" at bounding box center [412, 209] width 163 height 5
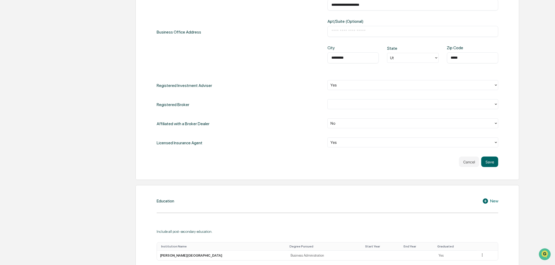
scroll to position [232, 0]
type input "*********"
click at [489, 160] on button "Save" at bounding box center [489, 160] width 17 height 10
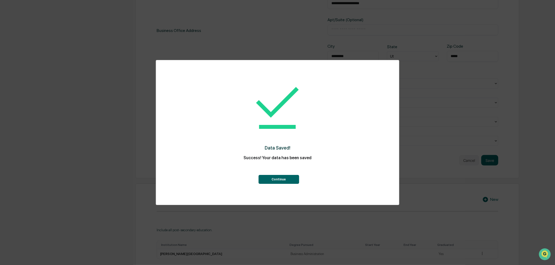
click at [291, 179] on button "Continue" at bounding box center [278, 179] width 41 height 9
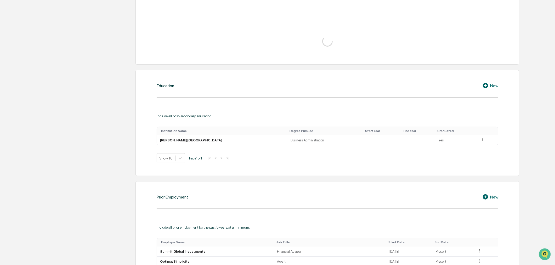
scroll to position [184, 0]
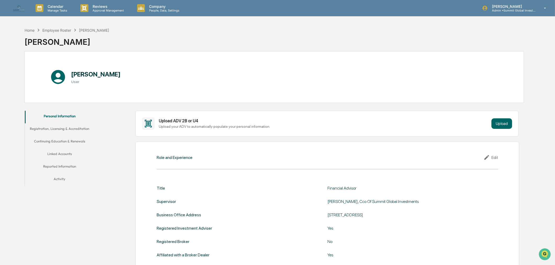
click at [495, 158] on div "Edit" at bounding box center [490, 157] width 15 height 6
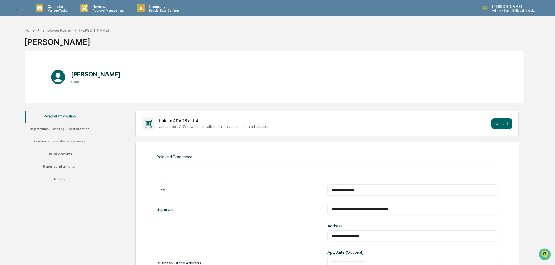
click at [440, 211] on input "**********" at bounding box center [412, 209] width 163 height 5
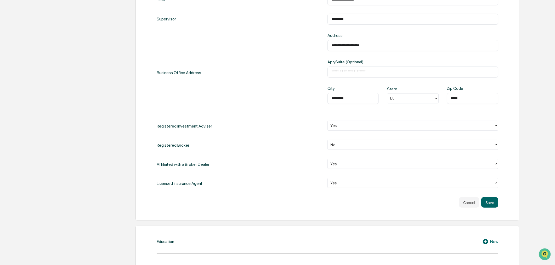
scroll to position [203, 0]
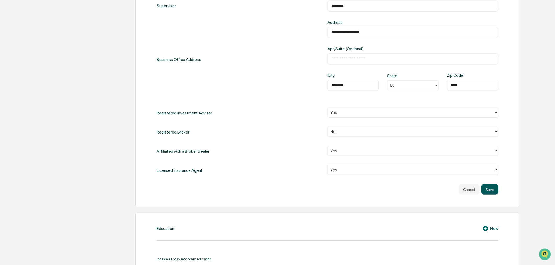
type input "*********"
click at [489, 189] on button "Save" at bounding box center [489, 189] width 17 height 10
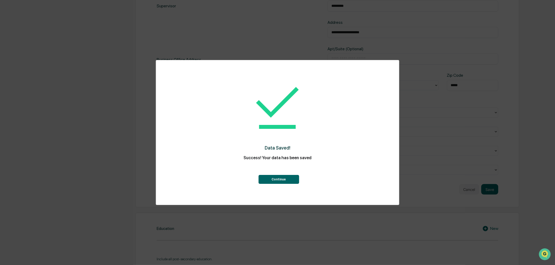
click at [277, 179] on button "Continue" at bounding box center [278, 179] width 41 height 9
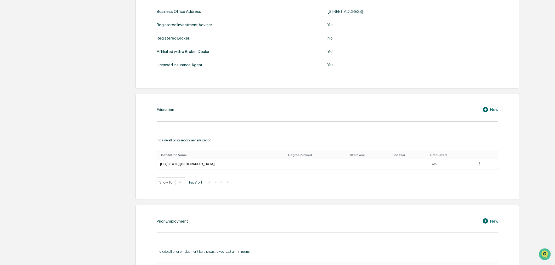
scroll to position [199, 0]
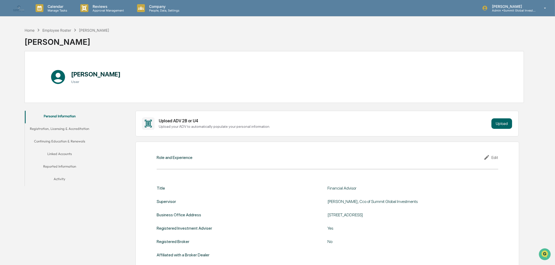
click at [496, 158] on div "Edit" at bounding box center [490, 157] width 15 height 6
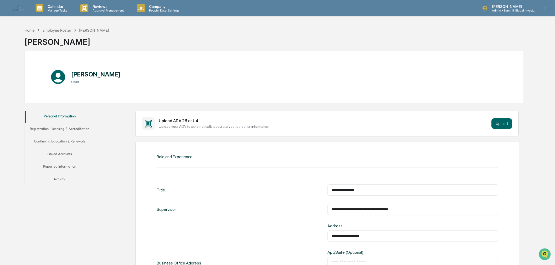
click at [429, 209] on input "**********" at bounding box center [412, 209] width 163 height 5
type input "*********"
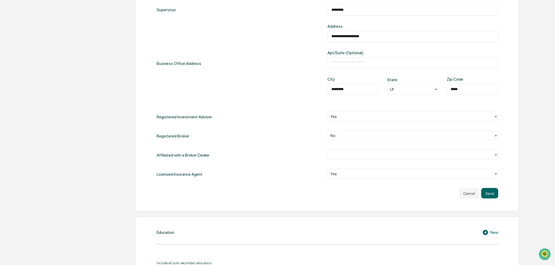
scroll to position [203, 0]
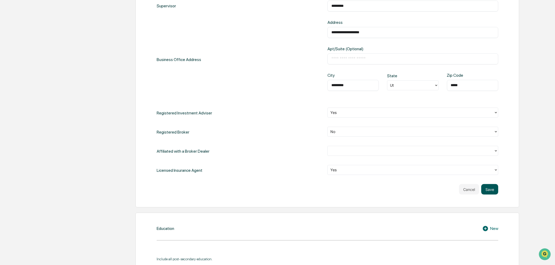
click at [488, 192] on button "Save" at bounding box center [489, 189] width 17 height 10
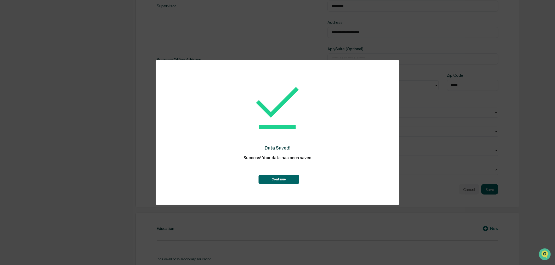
click at [278, 176] on button "Continue" at bounding box center [278, 179] width 41 height 9
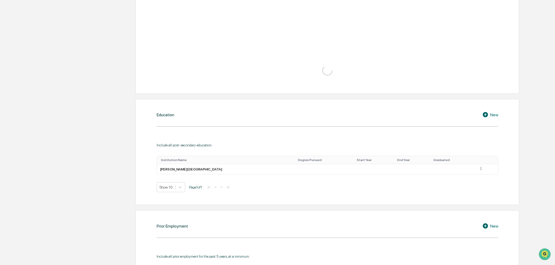
scroll to position [199, 0]
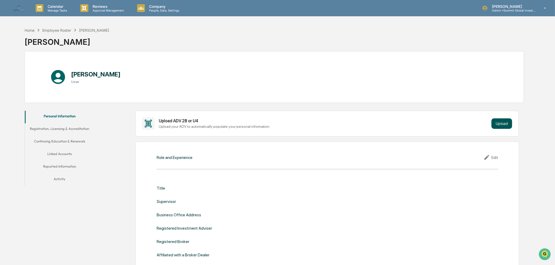
click at [497, 124] on button "Upload" at bounding box center [501, 123] width 21 height 10
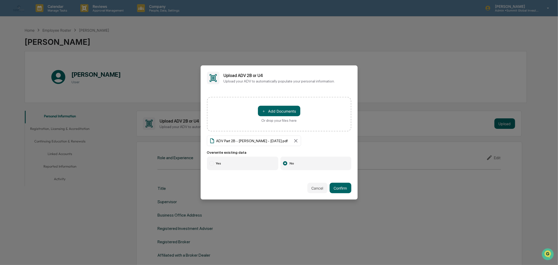
click at [228, 162] on label "Yes" at bounding box center [243, 163] width 72 height 14
click at [344, 182] on button "Confirm" at bounding box center [340, 187] width 22 height 10
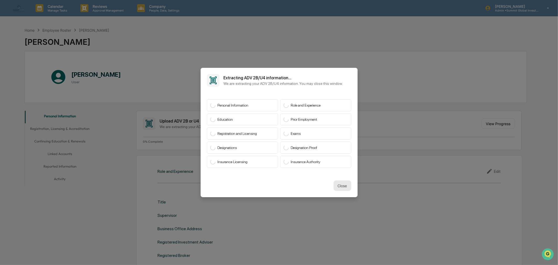
click at [341, 187] on button "Close" at bounding box center [342, 185] width 18 height 10
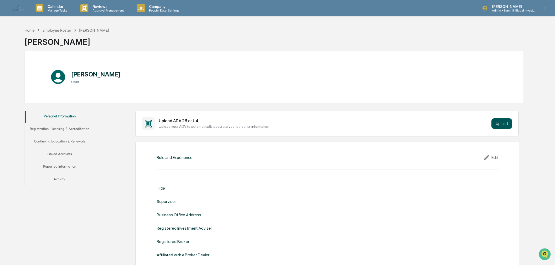
click at [502, 124] on button "Upload" at bounding box center [501, 123] width 21 height 10
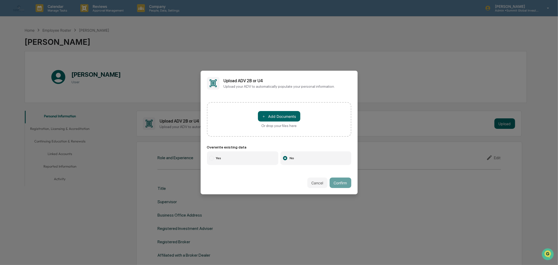
click at [225, 157] on label "Yes" at bounding box center [243, 158] width 72 height 14
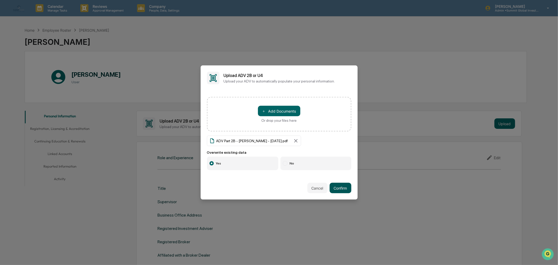
click at [341, 186] on button "Confirm" at bounding box center [340, 187] width 22 height 10
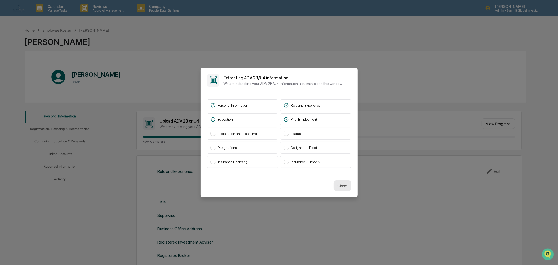
click at [340, 185] on button "Close" at bounding box center [342, 185] width 18 height 10
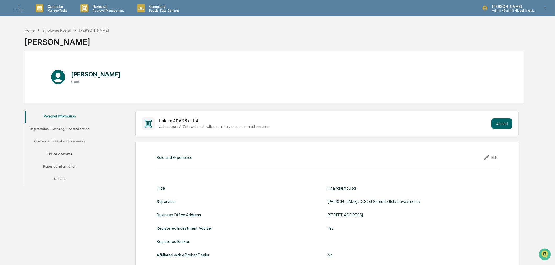
click at [495, 160] on div "Edit" at bounding box center [490, 157] width 15 height 6
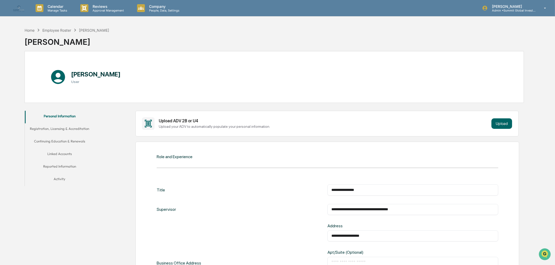
click at [417, 211] on input "**********" at bounding box center [412, 209] width 163 height 5
type input "*********"
click at [498, 124] on button "Upload" at bounding box center [501, 123] width 21 height 10
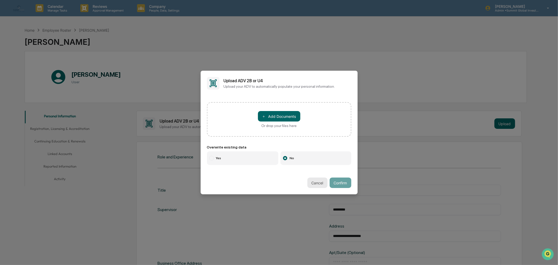
click at [312, 179] on button "Cancel" at bounding box center [317, 182] width 20 height 10
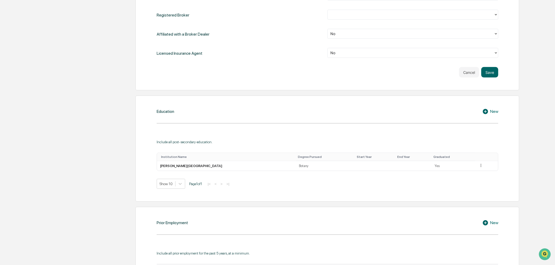
scroll to position [377, 0]
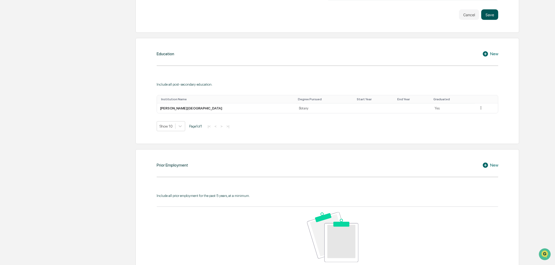
click at [490, 17] on button "Save" at bounding box center [489, 14] width 17 height 10
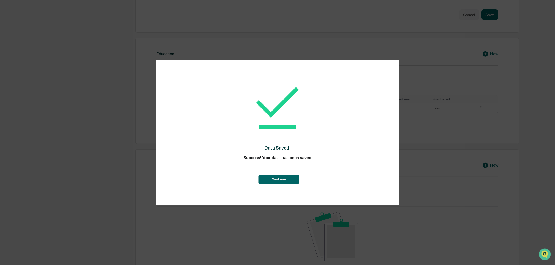
click at [284, 180] on button "Continue" at bounding box center [278, 179] width 41 height 9
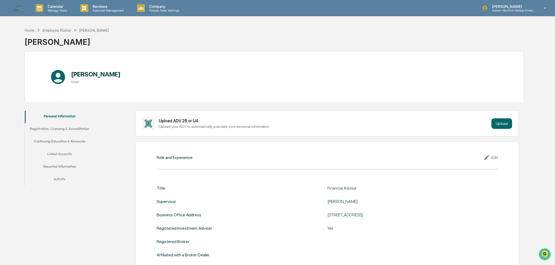
scroll to position [29, 0]
click at [499, 121] on button "Upload" at bounding box center [501, 123] width 21 height 10
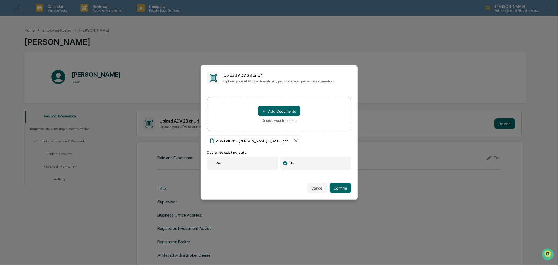
click at [233, 165] on label "Yes" at bounding box center [243, 163] width 72 height 14
click at [329, 184] on button "Confirm" at bounding box center [340, 187] width 22 height 10
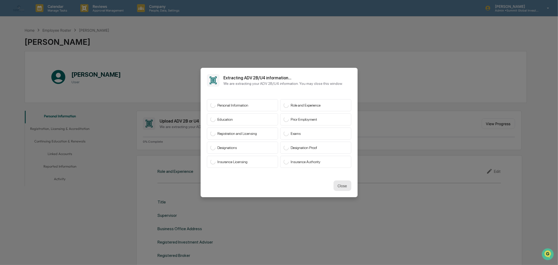
click at [337, 184] on button "Close" at bounding box center [342, 185] width 18 height 10
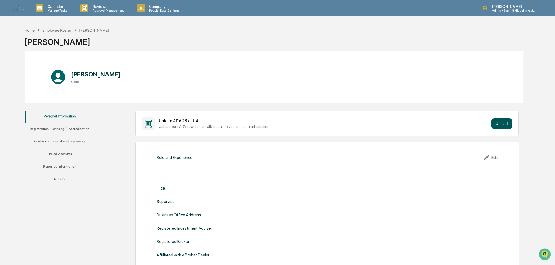
click at [504, 124] on button "Upload" at bounding box center [501, 123] width 21 height 10
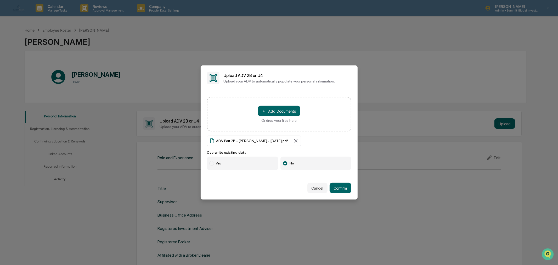
click at [230, 164] on label "Yes" at bounding box center [243, 163] width 72 height 14
click at [338, 186] on button "Confirm" at bounding box center [340, 187] width 22 height 10
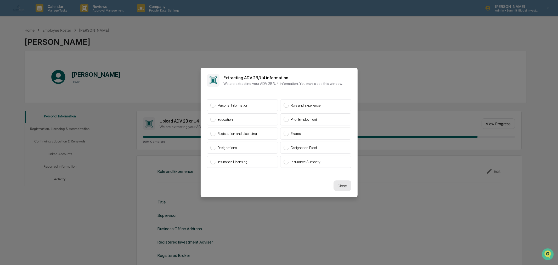
click at [338, 185] on button "Close" at bounding box center [342, 185] width 18 height 10
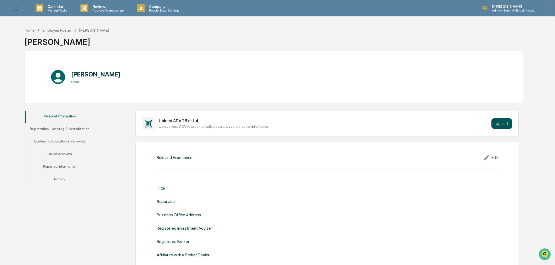
click at [505, 123] on button "Upload" at bounding box center [501, 123] width 21 height 10
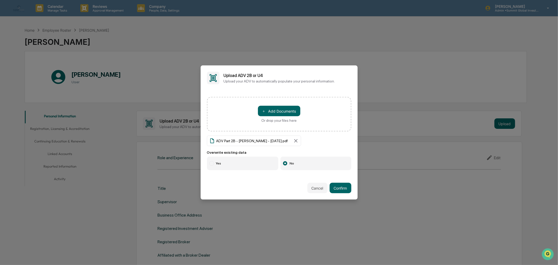
click at [237, 166] on label "Yes" at bounding box center [243, 163] width 72 height 14
click at [336, 185] on button "Confirm" at bounding box center [340, 187] width 22 height 10
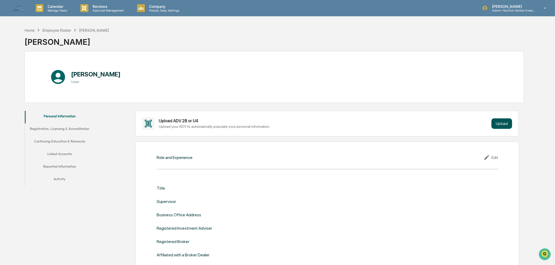
click at [506, 126] on button "Upload" at bounding box center [501, 123] width 21 height 10
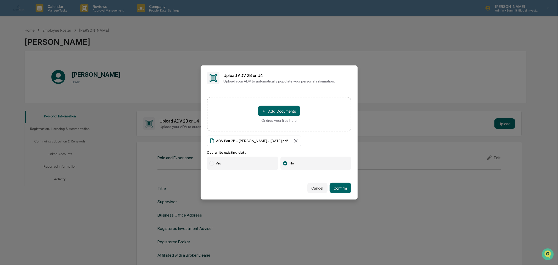
click at [238, 165] on label "Yes" at bounding box center [243, 163] width 72 height 14
click at [333, 186] on button "Confirm" at bounding box center [340, 187] width 22 height 10
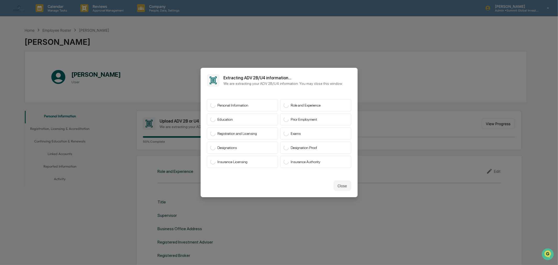
click at [333, 186] on button "Close" at bounding box center [342, 185] width 18 height 10
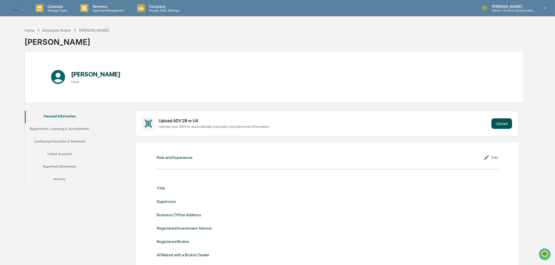
click at [503, 121] on button "Upload" at bounding box center [501, 123] width 21 height 10
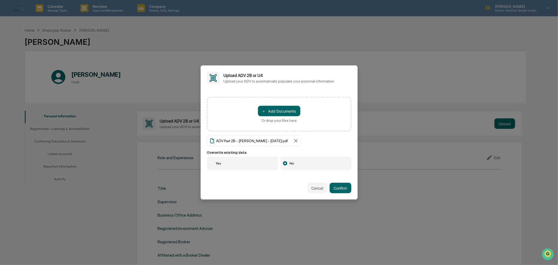
click at [220, 163] on label "Yes" at bounding box center [243, 163] width 72 height 14
click at [332, 187] on button "Confirm" at bounding box center [340, 187] width 22 height 10
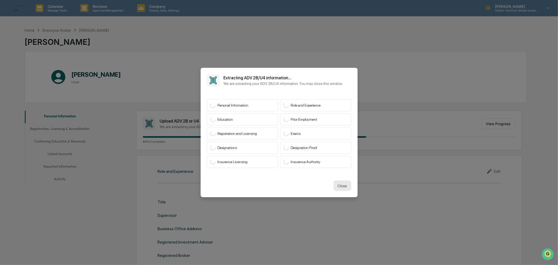
click at [339, 182] on button "Close" at bounding box center [342, 185] width 18 height 10
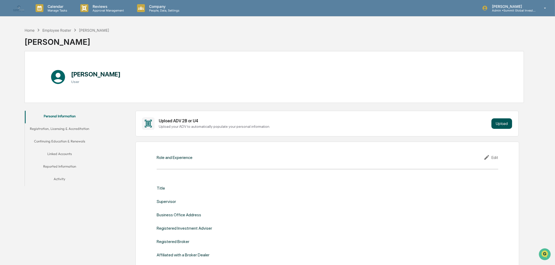
click at [498, 122] on button "Upload" at bounding box center [501, 123] width 21 height 10
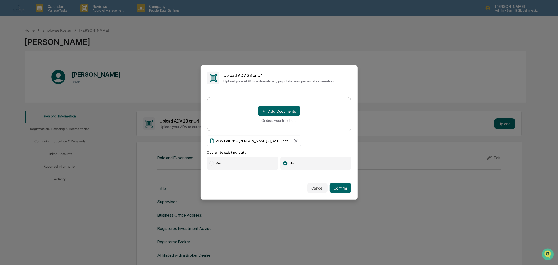
click at [236, 166] on label "Yes" at bounding box center [243, 163] width 72 height 14
click at [335, 186] on button "Confirm" at bounding box center [340, 187] width 22 height 10
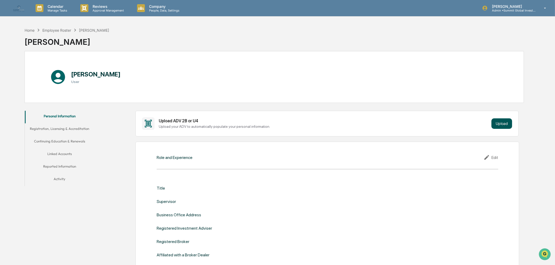
click at [504, 123] on button "Upload" at bounding box center [501, 123] width 21 height 10
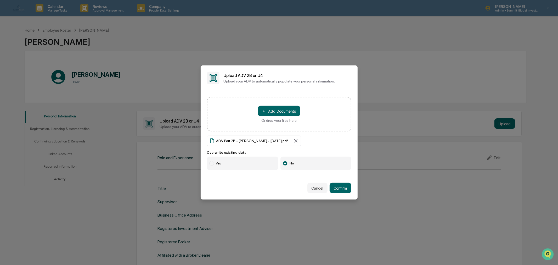
click at [223, 159] on label "Yes" at bounding box center [243, 163] width 72 height 14
click at [329, 187] on button "Confirm" at bounding box center [340, 187] width 22 height 10
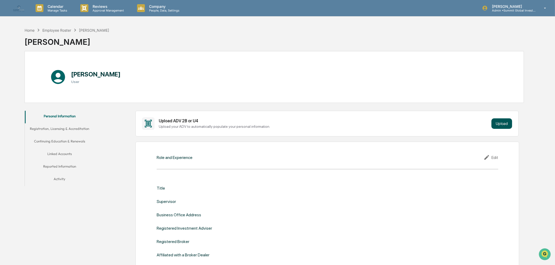
click at [503, 120] on button "Upload" at bounding box center [501, 123] width 21 height 10
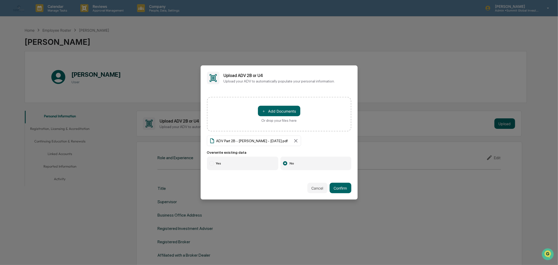
click at [226, 160] on label "Yes" at bounding box center [243, 163] width 72 height 14
click at [332, 185] on button "Confirm" at bounding box center [340, 187] width 22 height 10
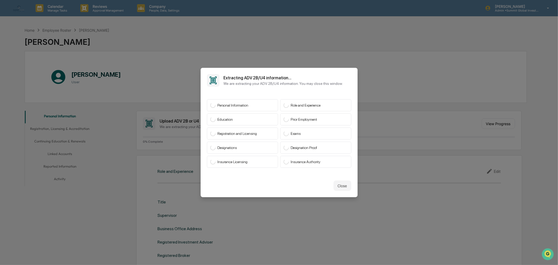
click at [333, 185] on button "Close" at bounding box center [342, 185] width 18 height 10
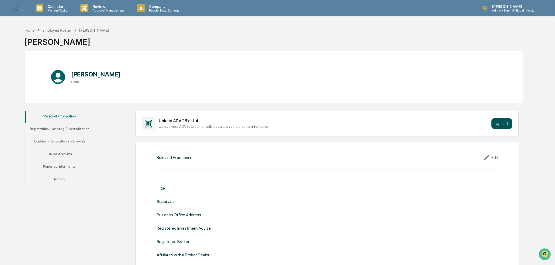
click at [506, 123] on button "Upload" at bounding box center [501, 123] width 21 height 10
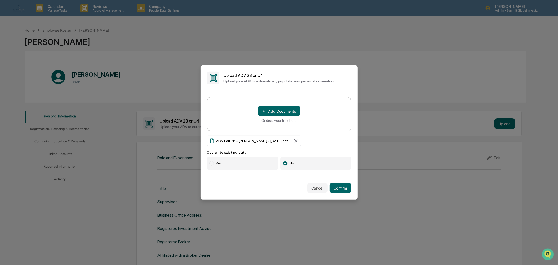
click at [228, 161] on label "Yes" at bounding box center [243, 163] width 72 height 14
click at [334, 186] on button "Confirm" at bounding box center [340, 187] width 22 height 10
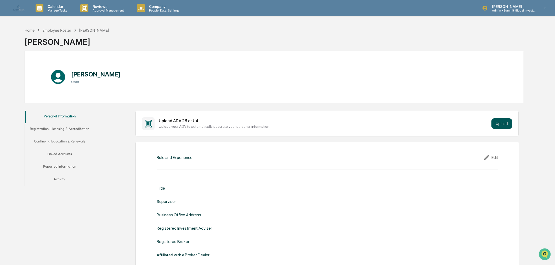
click at [498, 124] on button "Upload" at bounding box center [501, 123] width 21 height 10
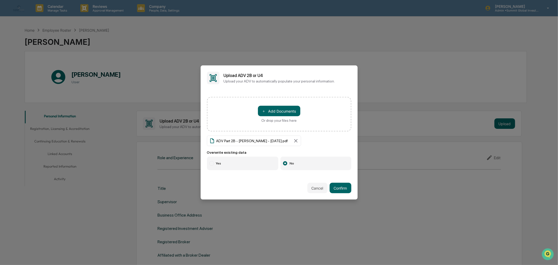
click at [222, 161] on label "Yes" at bounding box center [243, 163] width 72 height 14
click at [343, 187] on button "Confirm" at bounding box center [340, 187] width 22 height 10
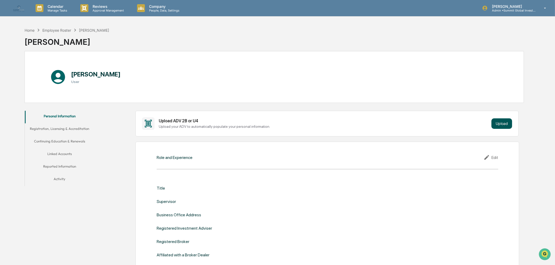
click at [503, 121] on button "Upload" at bounding box center [501, 123] width 21 height 10
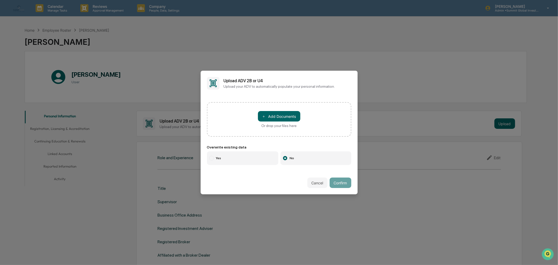
click at [237, 158] on label "Yes" at bounding box center [243, 158] width 72 height 14
click at [274, 114] on button "＋ Add Documents" at bounding box center [279, 116] width 42 height 10
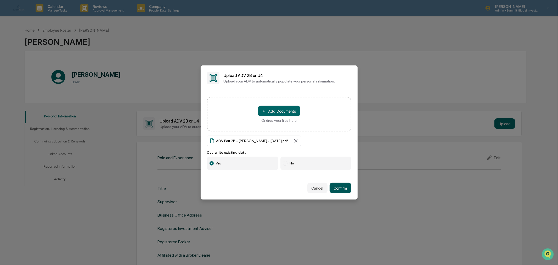
click at [339, 187] on button "Confirm" at bounding box center [340, 187] width 22 height 10
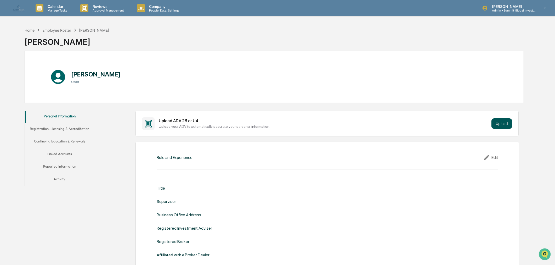
click at [498, 127] on button "Upload" at bounding box center [501, 123] width 21 height 10
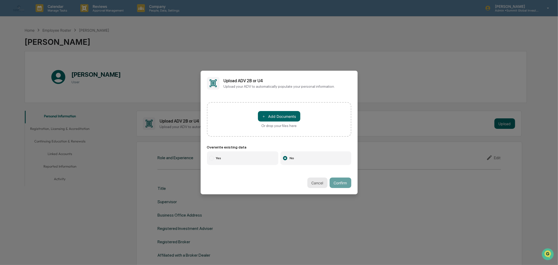
click at [312, 179] on button "Cancel" at bounding box center [317, 182] width 20 height 10
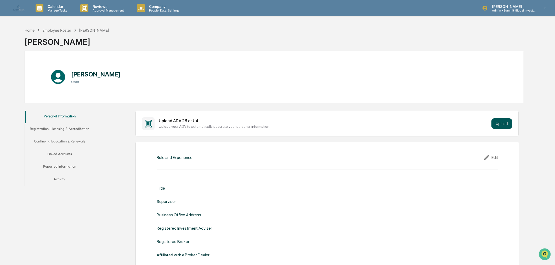
click at [501, 119] on button "Upload" at bounding box center [501, 123] width 21 height 10
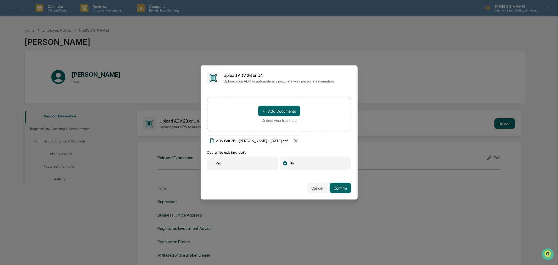
click at [230, 165] on label "Yes" at bounding box center [243, 163] width 72 height 14
click at [342, 186] on button "Confirm" at bounding box center [340, 187] width 22 height 10
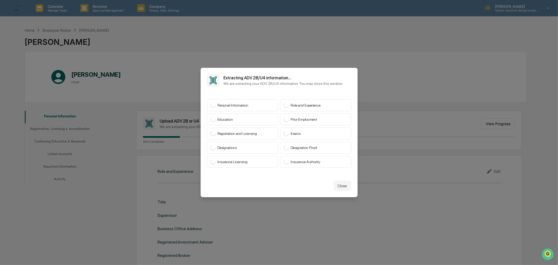
click at [342, 186] on button "Close" at bounding box center [342, 185] width 18 height 10
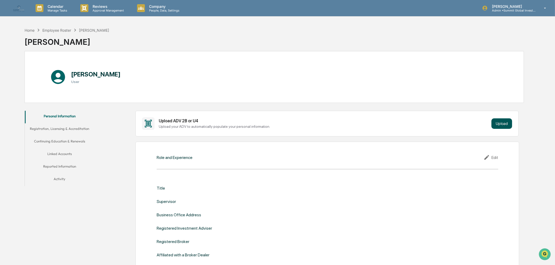
click at [502, 121] on button "Upload" at bounding box center [501, 123] width 21 height 10
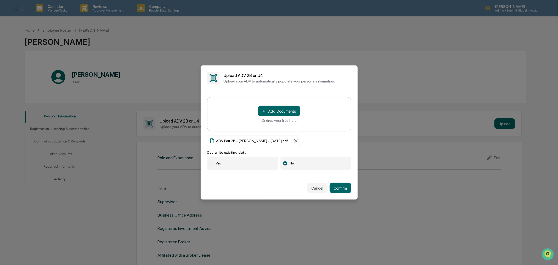
click at [228, 163] on label "Yes" at bounding box center [243, 163] width 72 height 14
click at [333, 187] on button "Confirm" at bounding box center [340, 187] width 22 height 10
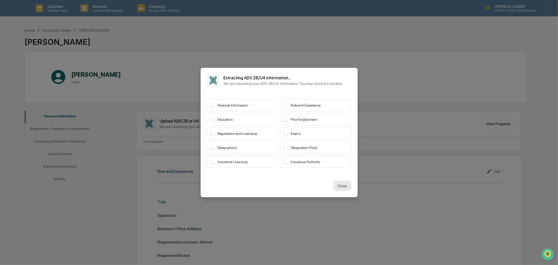
click at [338, 185] on button "Close" at bounding box center [342, 185] width 18 height 10
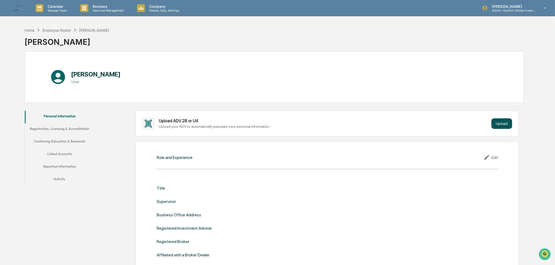
click at [502, 123] on button "Upload" at bounding box center [501, 123] width 21 height 10
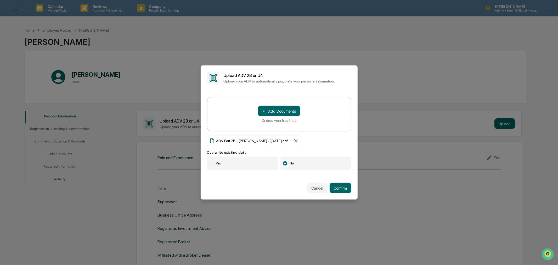
click at [221, 165] on label "Yes" at bounding box center [243, 163] width 72 height 14
click at [329, 187] on button "Confirm" at bounding box center [340, 187] width 22 height 10
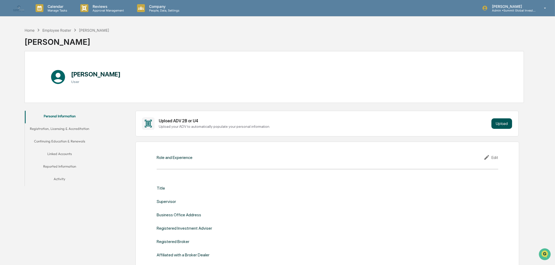
click at [505, 124] on button "Upload" at bounding box center [501, 123] width 21 height 10
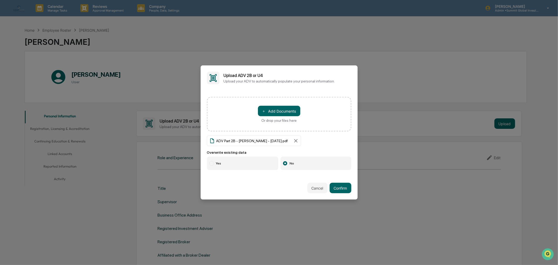
click at [220, 164] on label "Yes" at bounding box center [243, 163] width 72 height 14
click at [340, 187] on button "Confirm" at bounding box center [340, 187] width 22 height 10
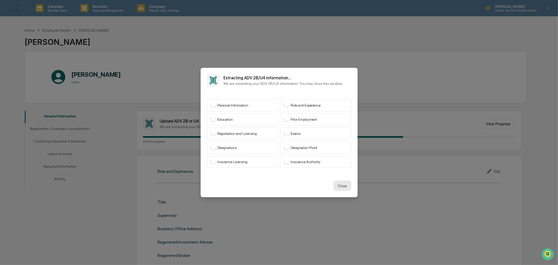
click at [342, 183] on button "Close" at bounding box center [342, 185] width 18 height 10
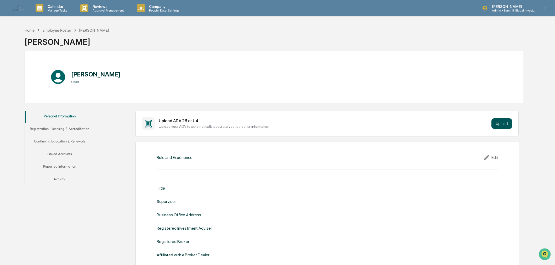
click at [503, 122] on button "Upload" at bounding box center [501, 123] width 21 height 10
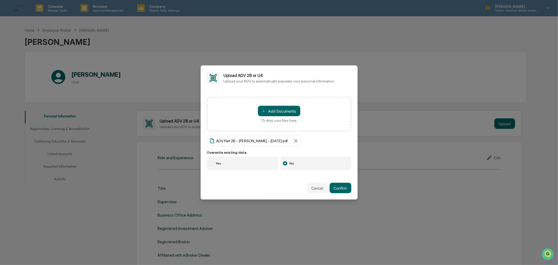
click at [230, 162] on label "Yes" at bounding box center [243, 163] width 72 height 14
click at [334, 185] on button "Confirm" at bounding box center [340, 187] width 22 height 10
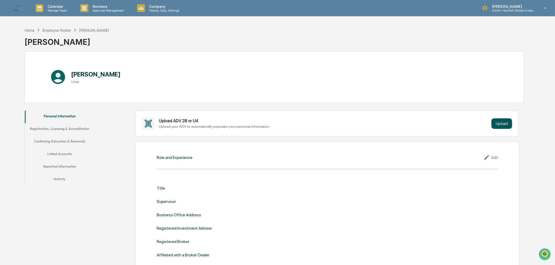
click at [505, 123] on button "Upload" at bounding box center [501, 123] width 21 height 10
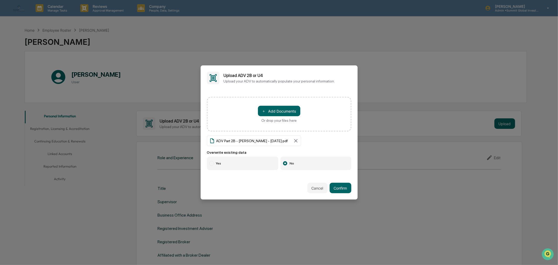
click at [239, 159] on label "Yes" at bounding box center [243, 163] width 72 height 14
click at [333, 188] on button "Confirm" at bounding box center [340, 187] width 22 height 10
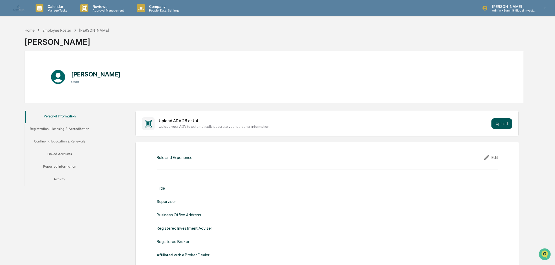
click at [502, 124] on button "Upload" at bounding box center [501, 123] width 21 height 10
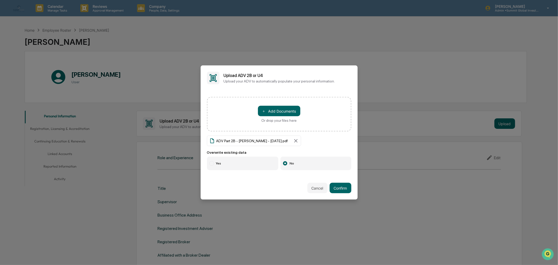
click at [223, 161] on label "Yes" at bounding box center [243, 163] width 72 height 14
click at [339, 185] on button "Confirm" at bounding box center [340, 187] width 22 height 10
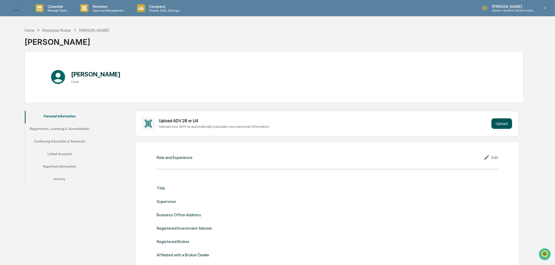
click at [500, 121] on button "Upload" at bounding box center [501, 123] width 21 height 10
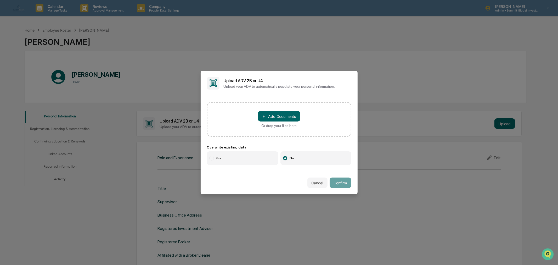
click at [220, 155] on label "Yes" at bounding box center [243, 158] width 72 height 14
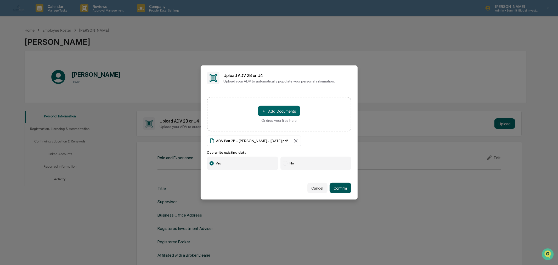
click at [335, 191] on button "Confirm" at bounding box center [340, 187] width 22 height 10
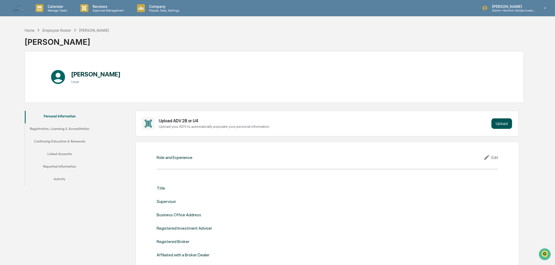
click at [499, 125] on button "Upload" at bounding box center [501, 123] width 21 height 10
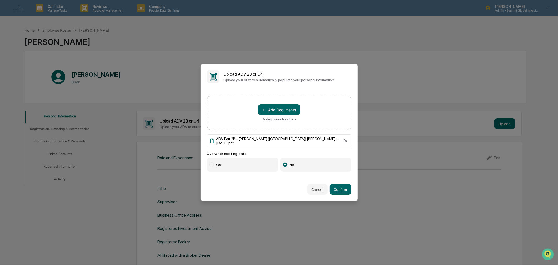
click at [229, 165] on label "Yes" at bounding box center [243, 165] width 72 height 14
click at [339, 185] on button "Confirm" at bounding box center [340, 189] width 22 height 10
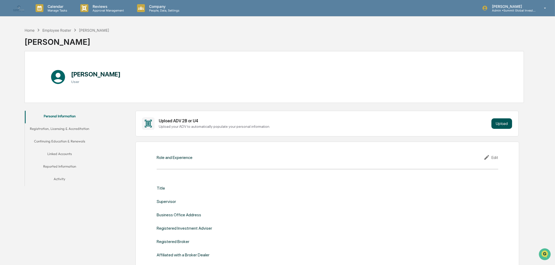
click at [498, 127] on button "Upload" at bounding box center [501, 123] width 21 height 10
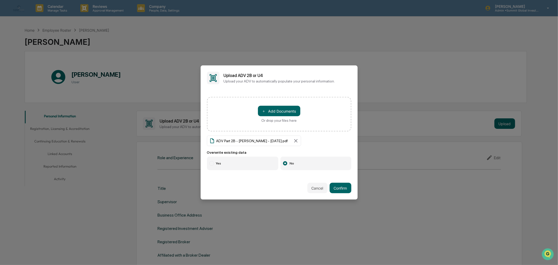
click at [237, 165] on label "Yes" at bounding box center [243, 163] width 72 height 14
click at [346, 182] on button "Confirm" at bounding box center [340, 187] width 22 height 10
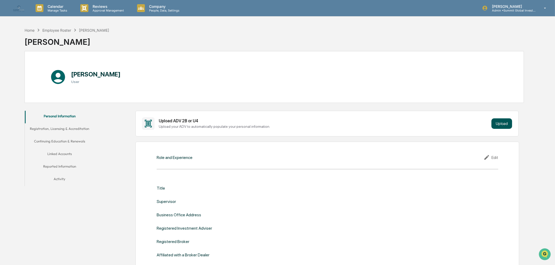
click at [494, 123] on button "Upload" at bounding box center [501, 123] width 21 height 10
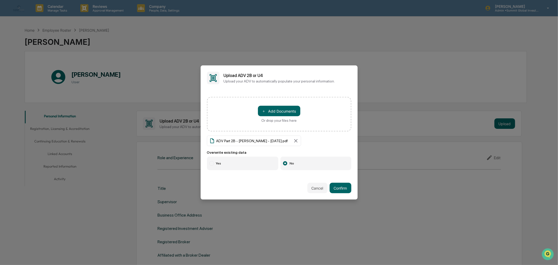
click at [238, 160] on label "Yes" at bounding box center [243, 163] width 72 height 14
click at [335, 186] on button "Confirm" at bounding box center [340, 187] width 22 height 10
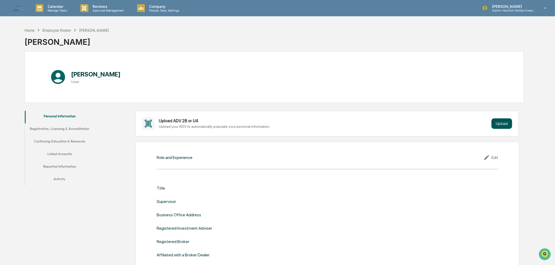
click at [499, 123] on button "Upload" at bounding box center [501, 123] width 21 height 10
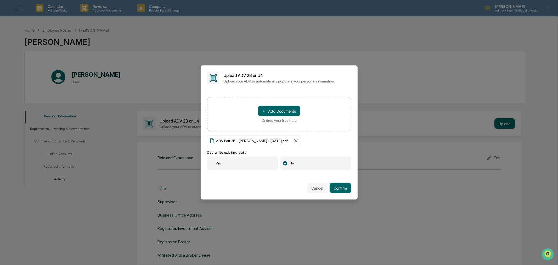
click at [235, 162] on label "Yes" at bounding box center [243, 163] width 72 height 14
click at [329, 190] on button "Confirm" at bounding box center [340, 187] width 22 height 10
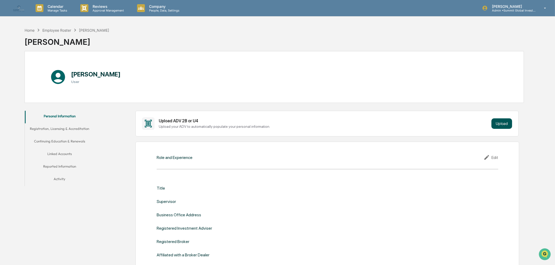
click at [505, 123] on button "Upload" at bounding box center [501, 123] width 21 height 10
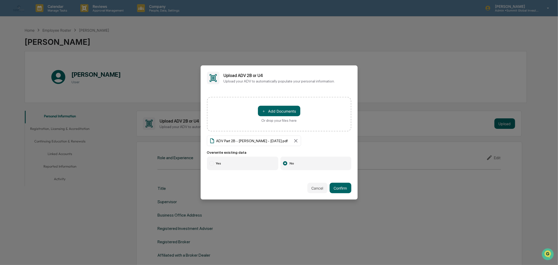
click at [234, 160] on label "Yes" at bounding box center [243, 163] width 72 height 14
click at [334, 185] on button "Confirm" at bounding box center [340, 187] width 22 height 10
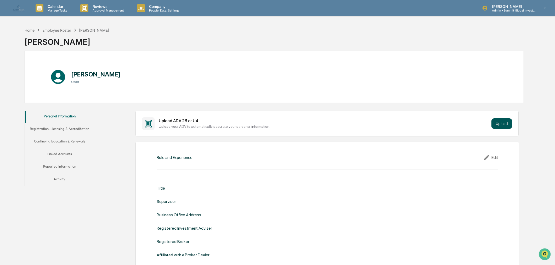
click at [495, 124] on button "Upload" at bounding box center [501, 123] width 21 height 10
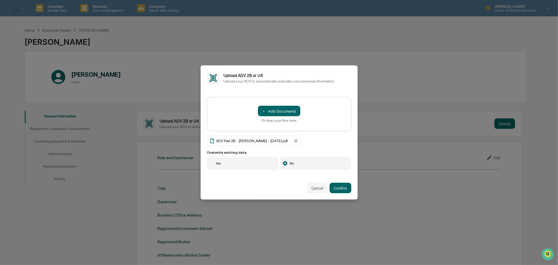
click at [241, 162] on label "Yes" at bounding box center [243, 163] width 72 height 14
click at [329, 183] on button "Confirm" at bounding box center [340, 187] width 22 height 10
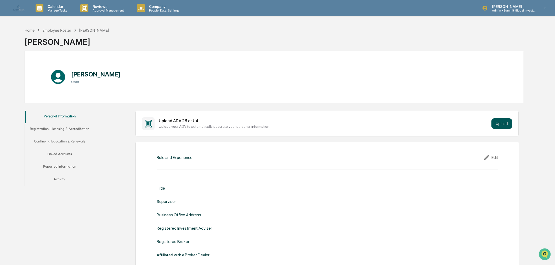
click at [503, 124] on button "Upload" at bounding box center [501, 123] width 21 height 10
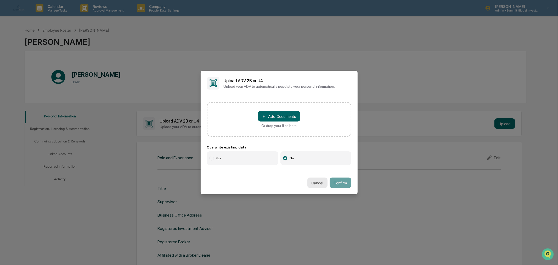
click at [317, 178] on button "Cancel" at bounding box center [317, 182] width 20 height 10
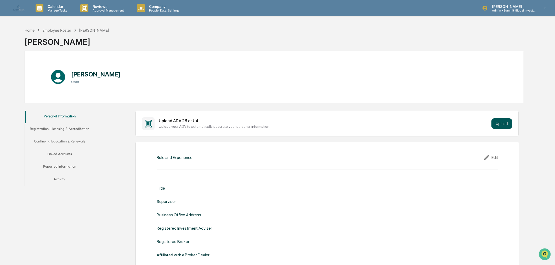
click at [503, 126] on button "Upload" at bounding box center [501, 123] width 21 height 10
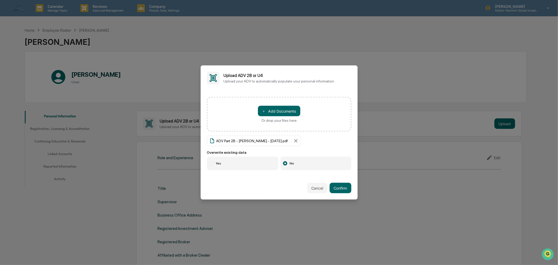
click at [239, 165] on label "Yes" at bounding box center [243, 163] width 72 height 14
click at [338, 186] on button "Confirm" at bounding box center [340, 187] width 22 height 10
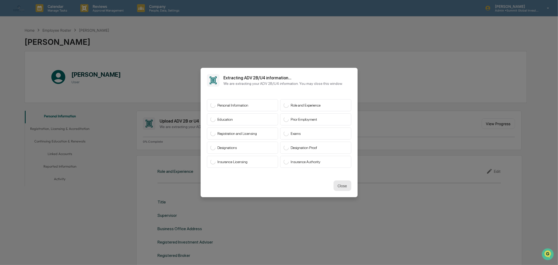
click at [335, 185] on button "Close" at bounding box center [342, 185] width 18 height 10
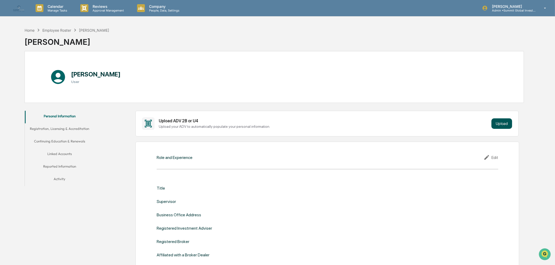
click at [500, 121] on button "Upload" at bounding box center [501, 123] width 21 height 10
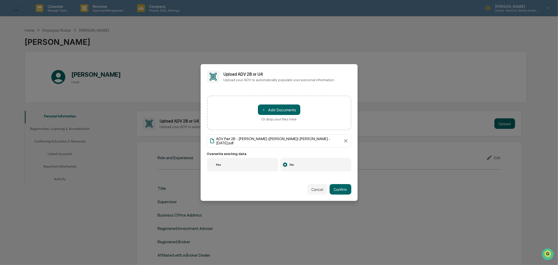
click at [226, 163] on label "Yes" at bounding box center [243, 165] width 72 height 14
click at [342, 188] on button "Confirm" at bounding box center [340, 189] width 22 height 10
